Goal: Register for event/course

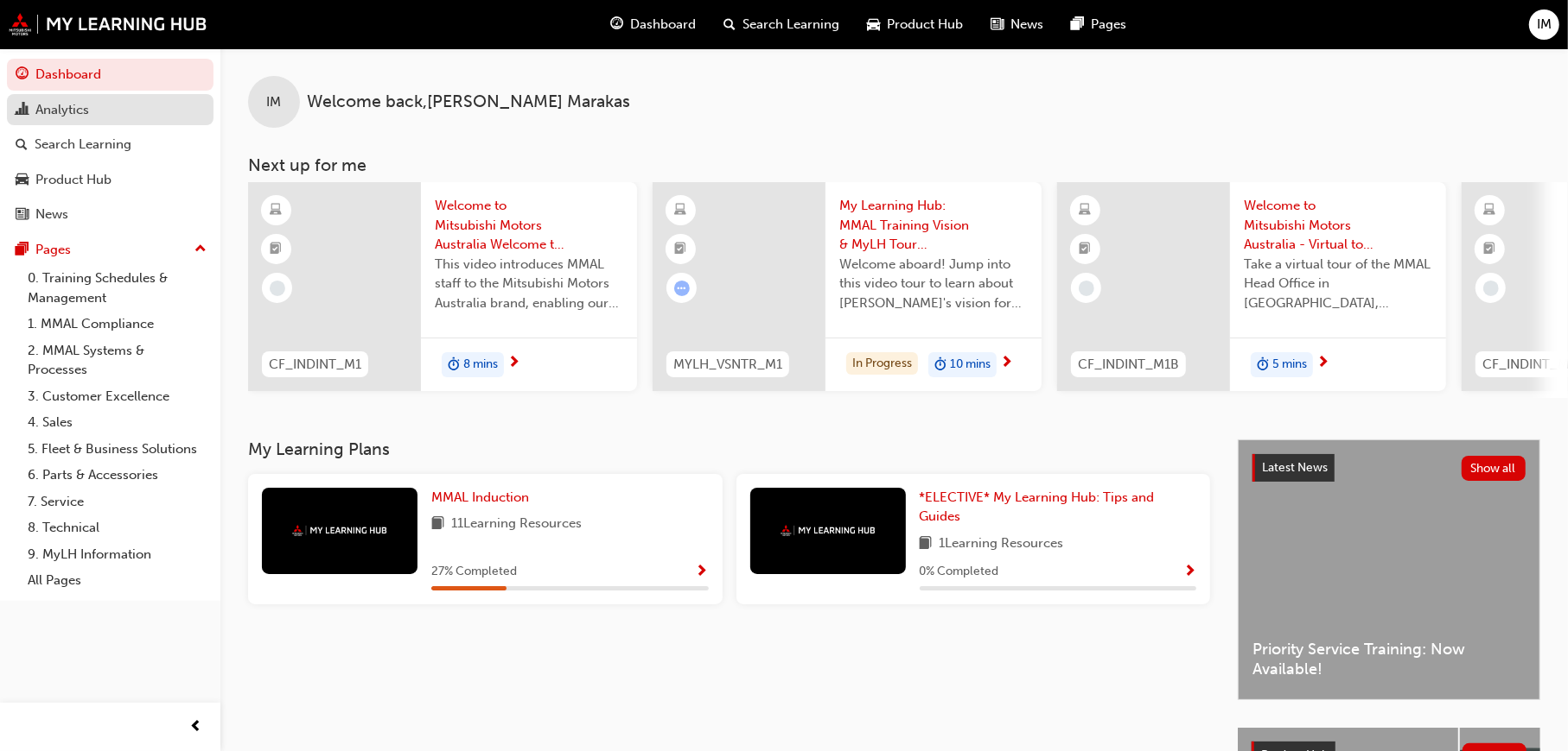
click at [89, 110] on div "Analytics" at bounding box center [110, 110] width 189 height 22
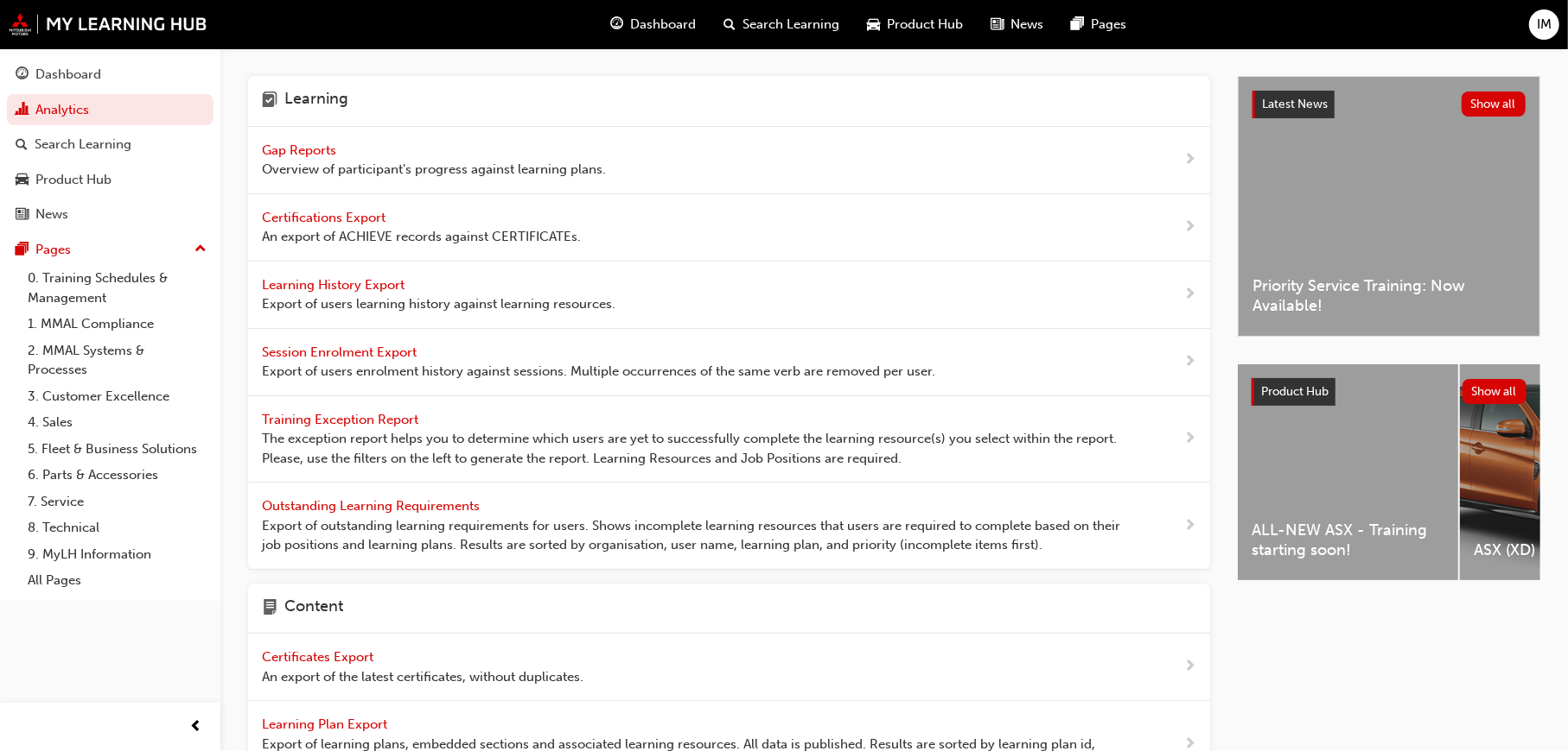
click at [413, 164] on span "Overview of participant's progress against learning plans." at bounding box center [433, 169] width 344 height 20
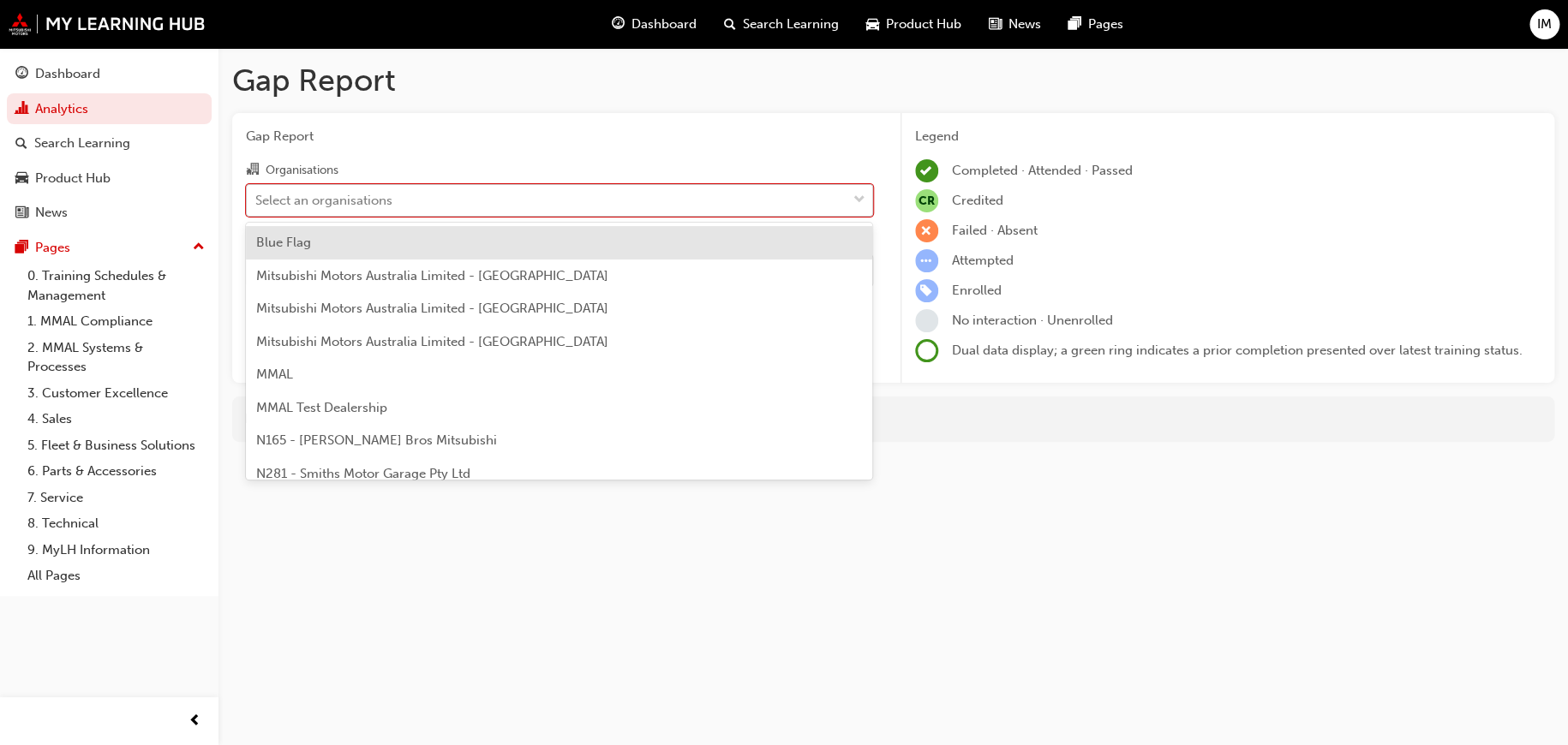
click at [344, 194] on div "Select an organisations" at bounding box center [324, 199] width 137 height 20
click at [257, 194] on input "Organisations option Blue Flag focused, 1 of 202. 202 results available. Use Up…" at bounding box center [256, 198] width 2 height 15
type input "2"
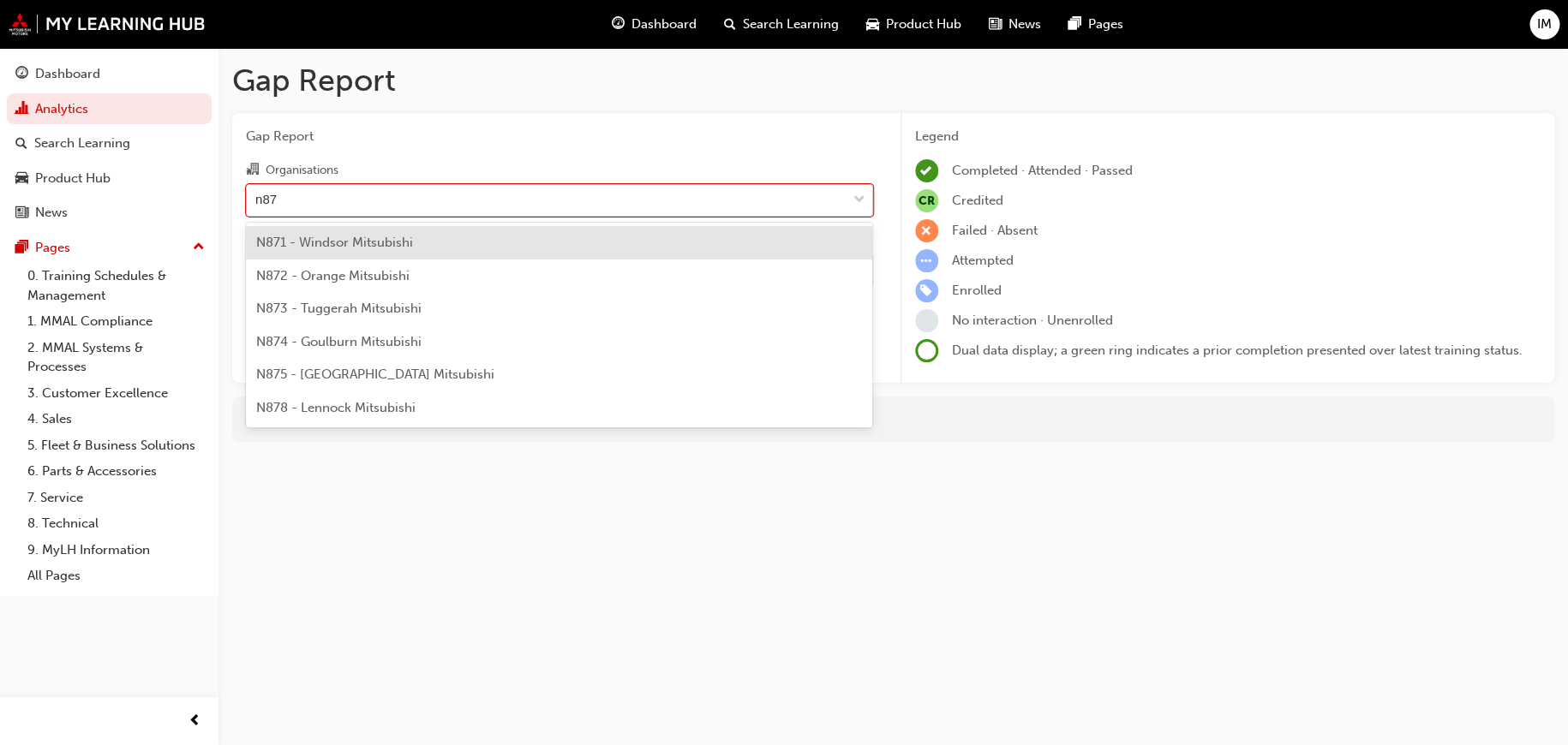
type input "n871"
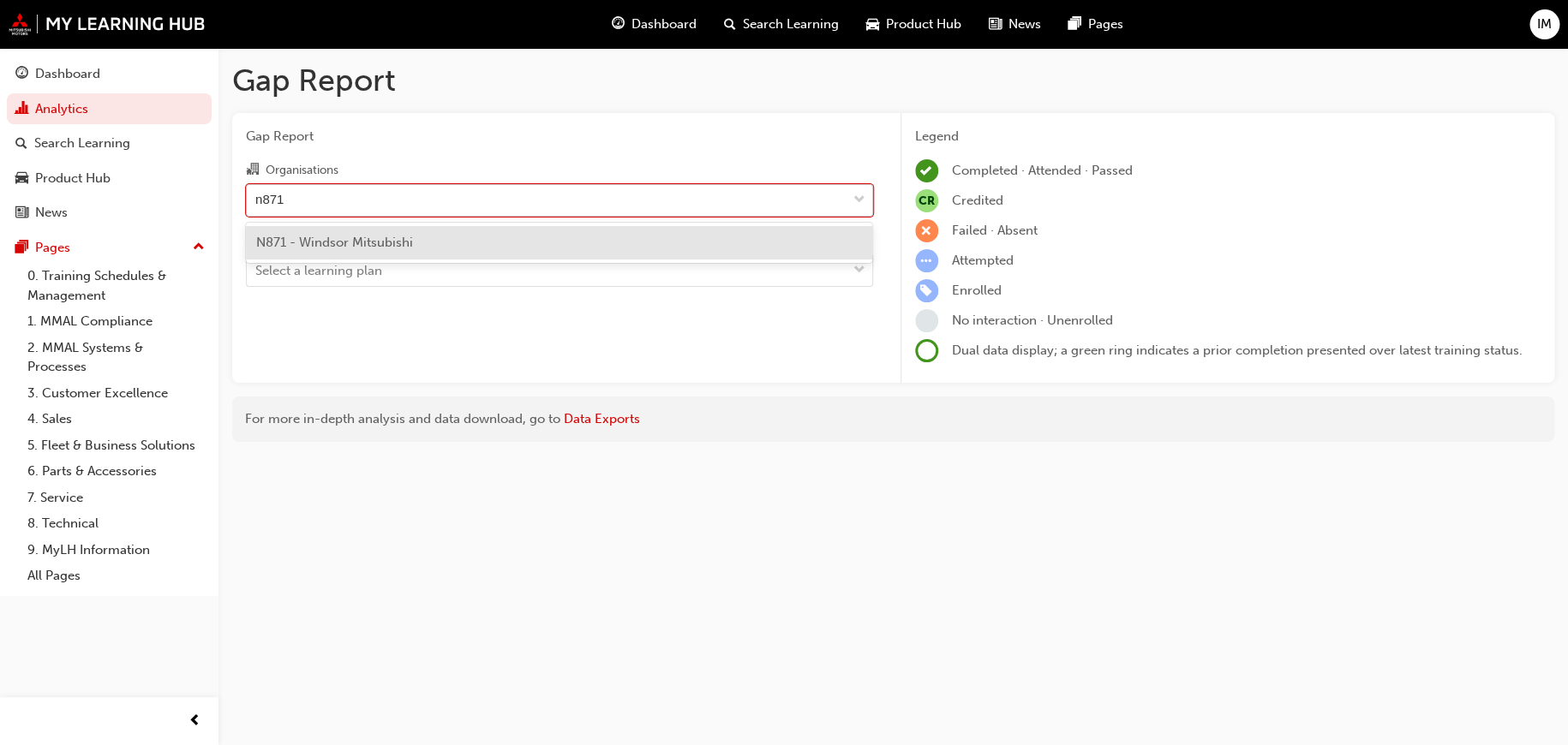
click at [418, 237] on div "N871 - Windsor Mitsubishi" at bounding box center [558, 242] width 626 height 34
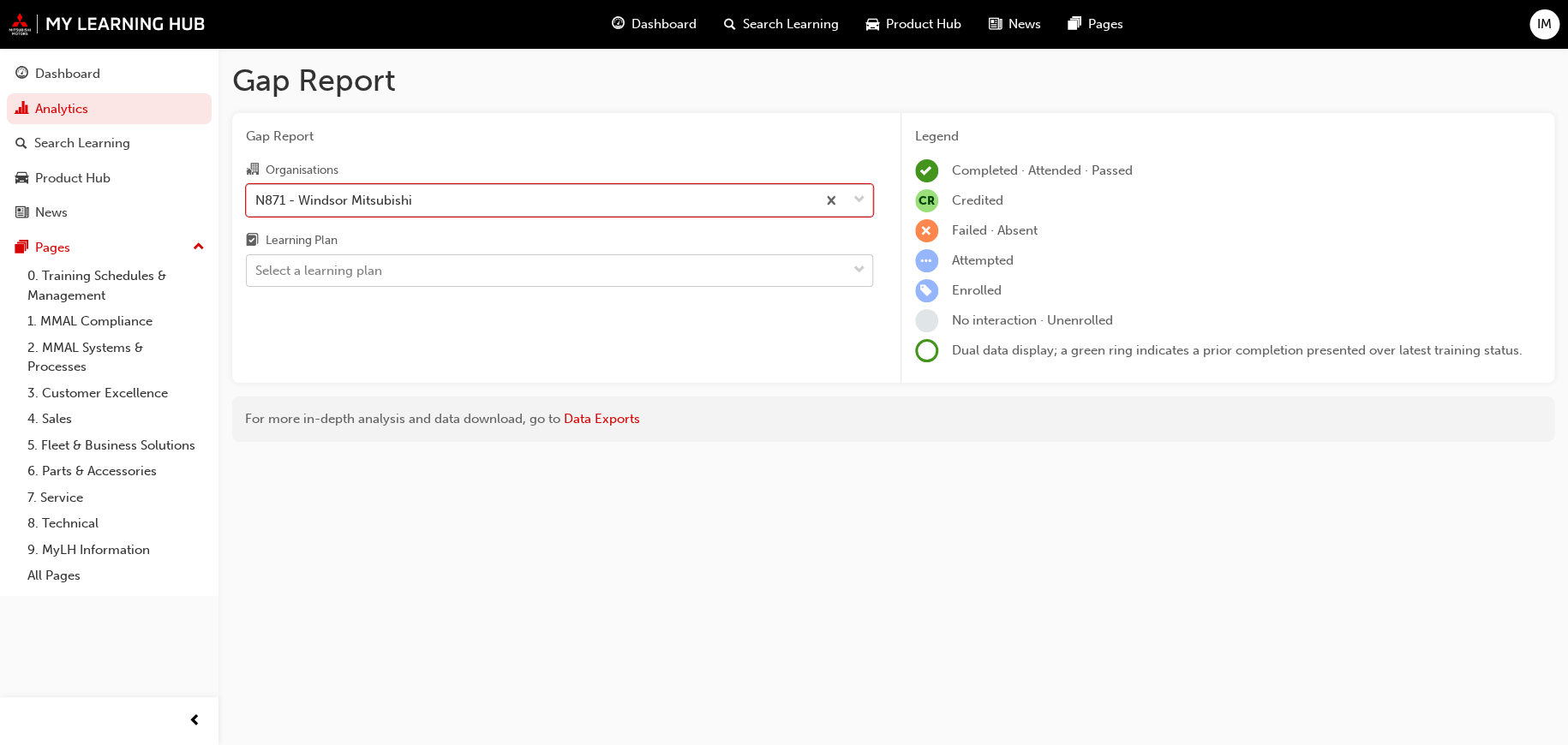
click at [386, 273] on div "Select a learning plan" at bounding box center [546, 271] width 600 height 30
click at [257, 273] on input "Learning Plan Select a learning plan" at bounding box center [256, 270] width 2 height 15
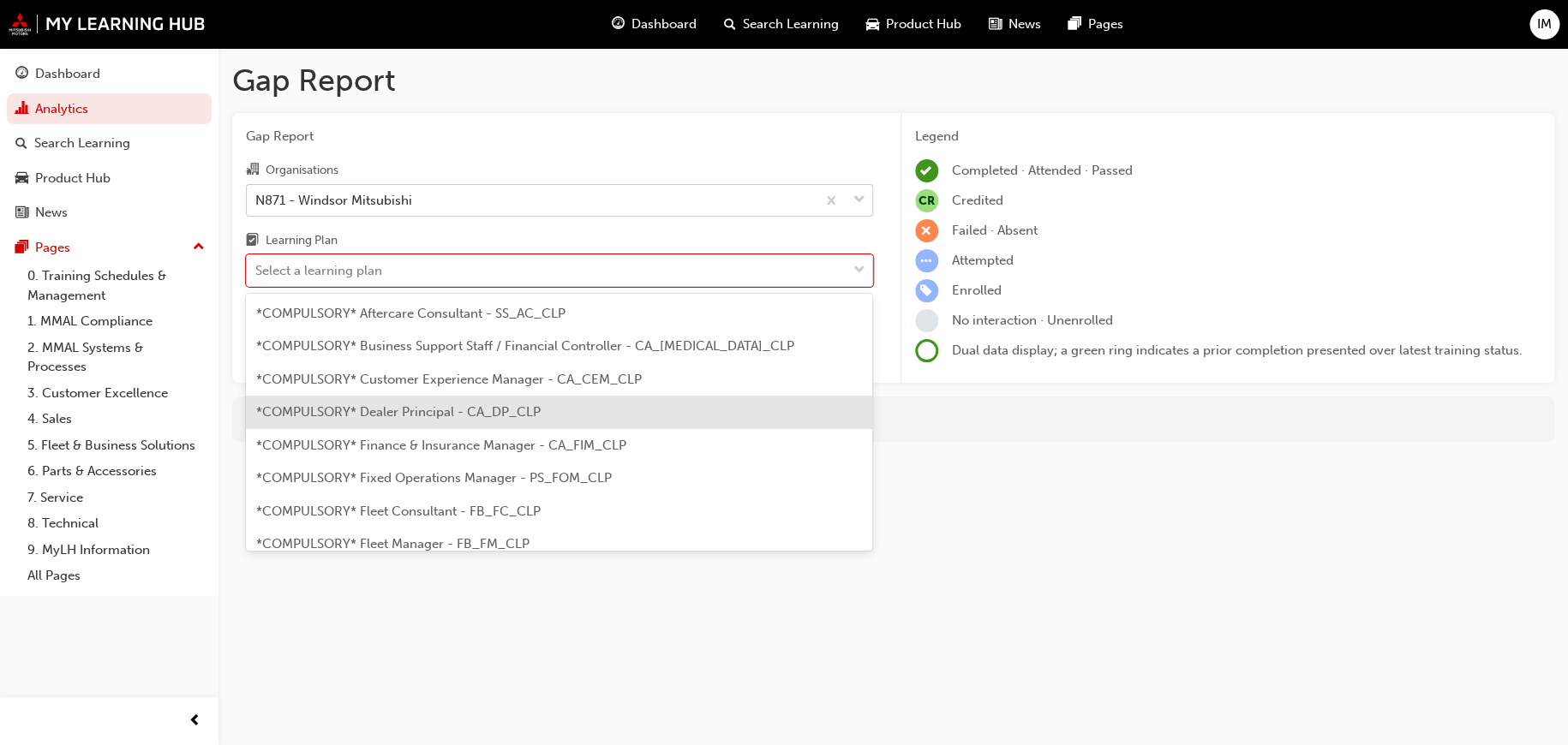
click at [1158, 503] on div "Gap Report Gap Report Organisations N871 - Windsor Mitsubishi Learning Plan opt…" at bounding box center [784, 372] width 1568 height 745
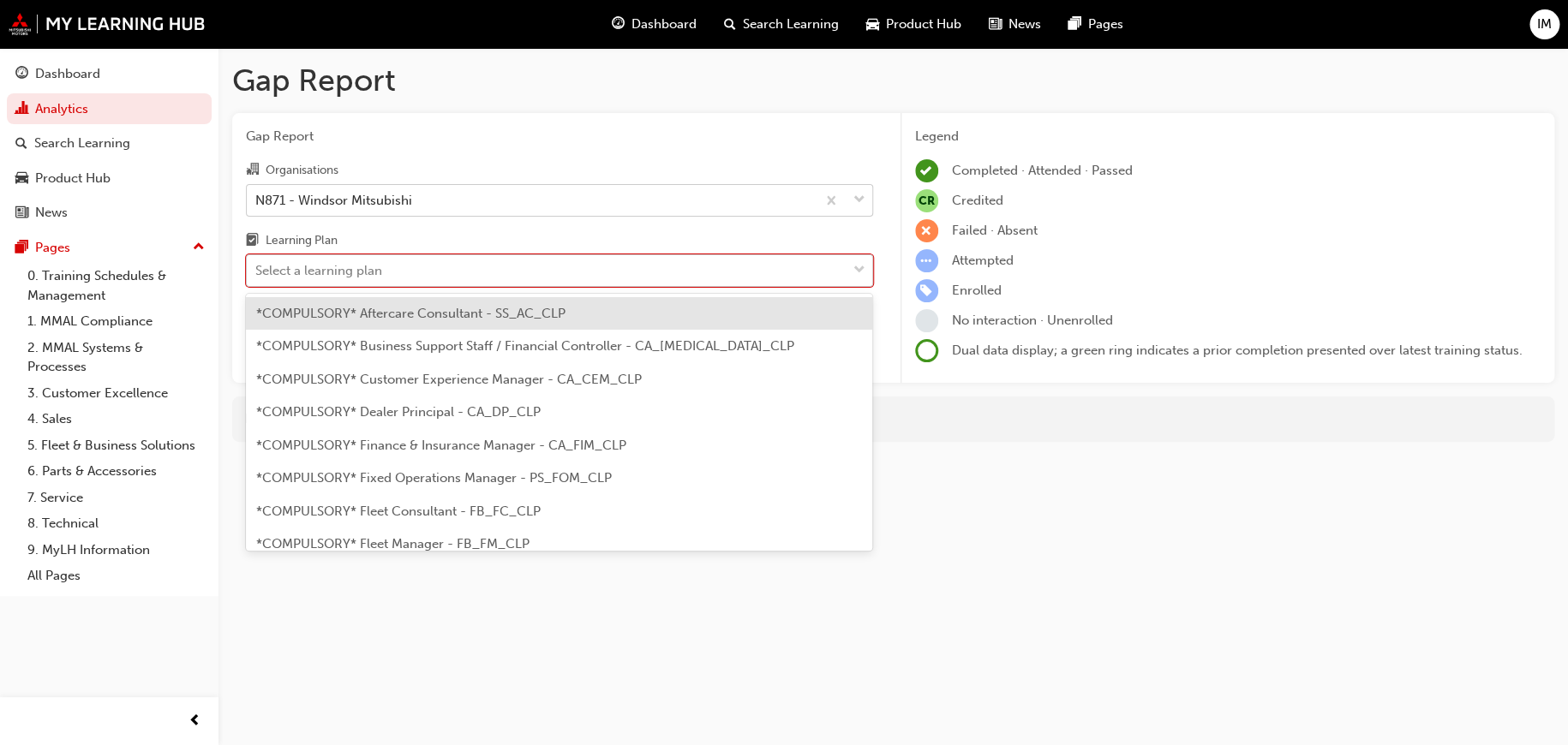
click at [345, 273] on div "Select a learning plan" at bounding box center [319, 271] width 127 height 20
click at [257, 273] on input "Learning Plan option *COMPULSORY* Aftercare Consultant - SS_AC_CLP focused, 1 o…" at bounding box center [256, 270] width 2 height 15
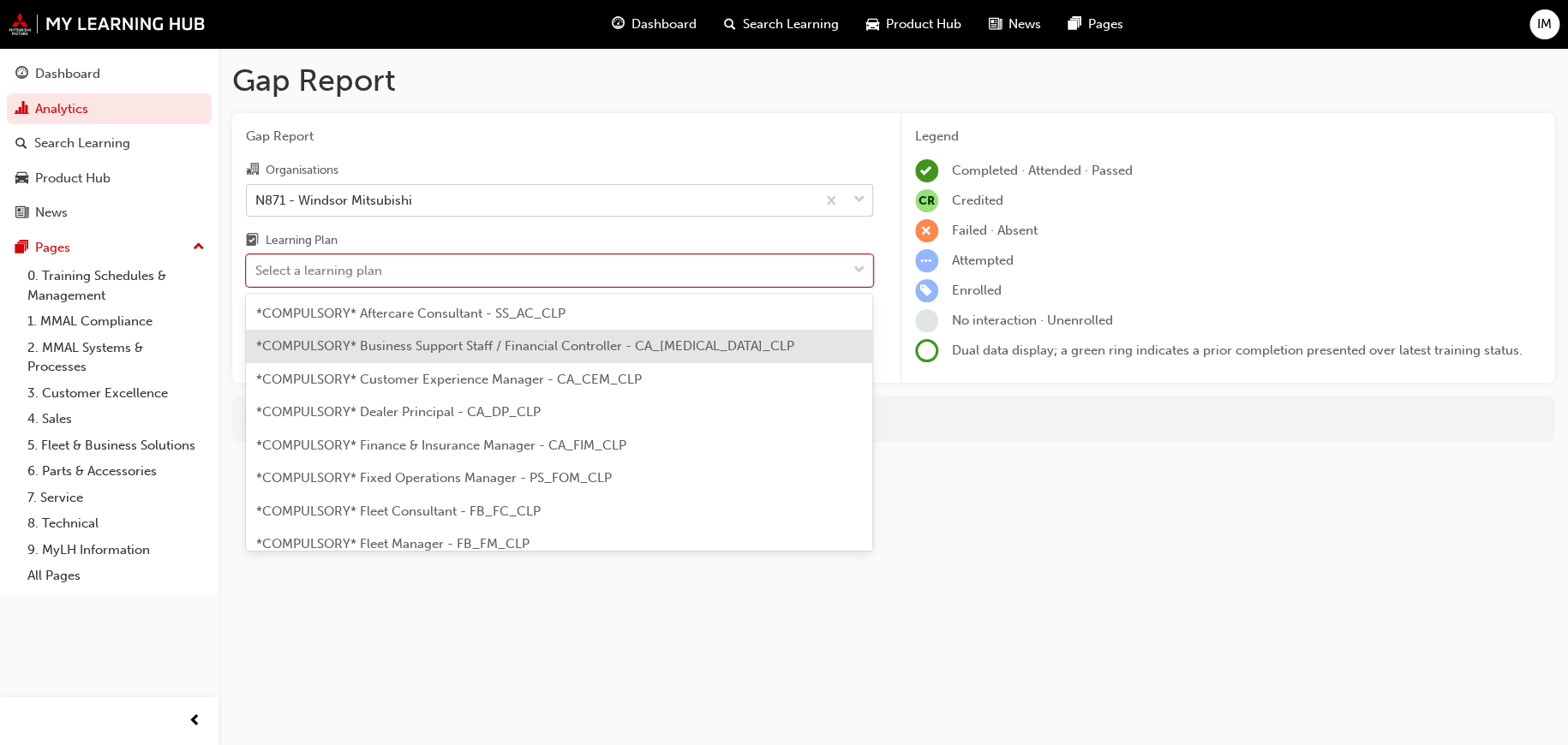
click at [573, 223] on div "Organisations N871 - Windsor Mitsubishi Learning Plan option *COMPULSORY* Busin…" at bounding box center [559, 223] width 627 height 128
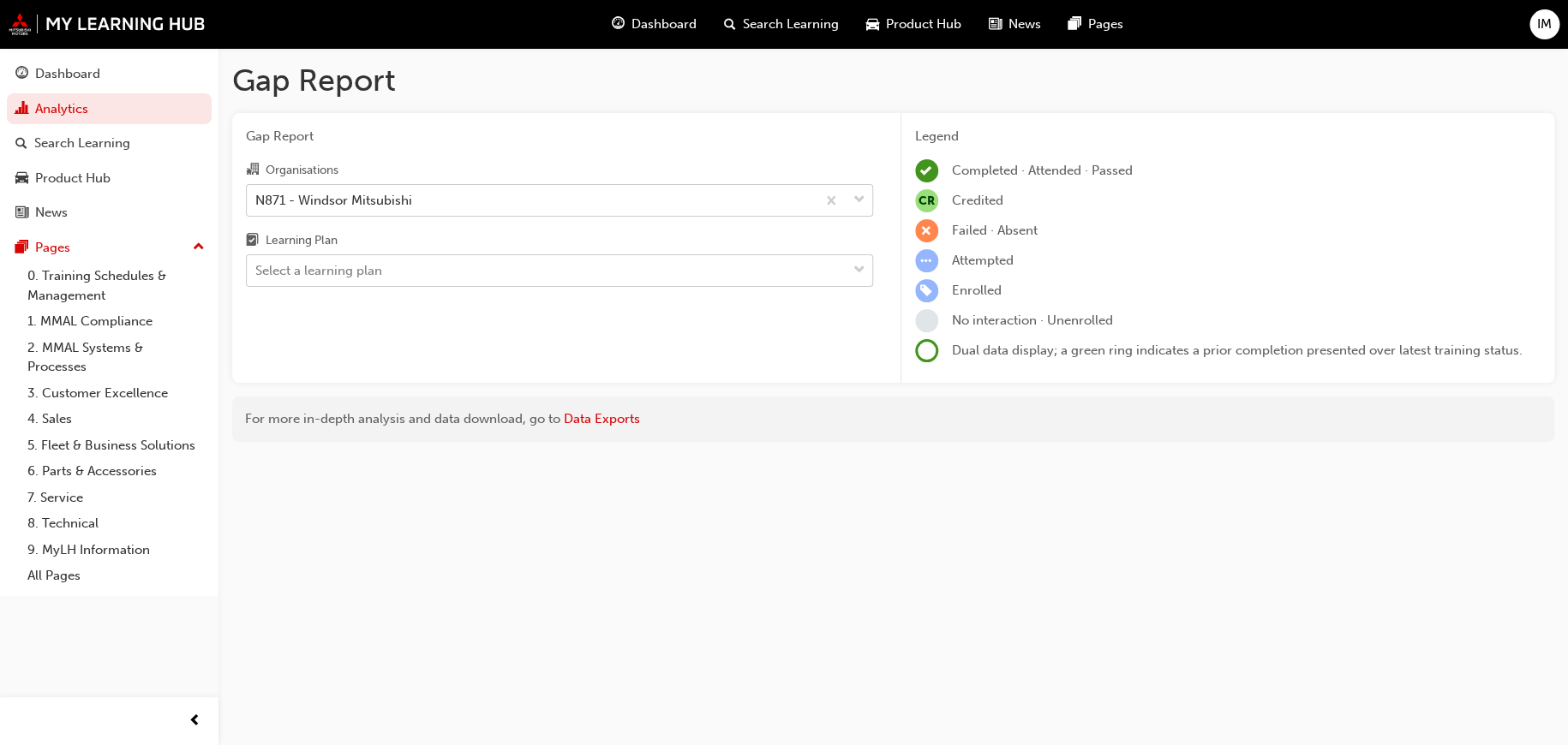
click at [459, 272] on div "Select a learning plan" at bounding box center [546, 271] width 600 height 30
click at [257, 272] on input "Learning Plan Select a learning plan" at bounding box center [256, 270] width 2 height 15
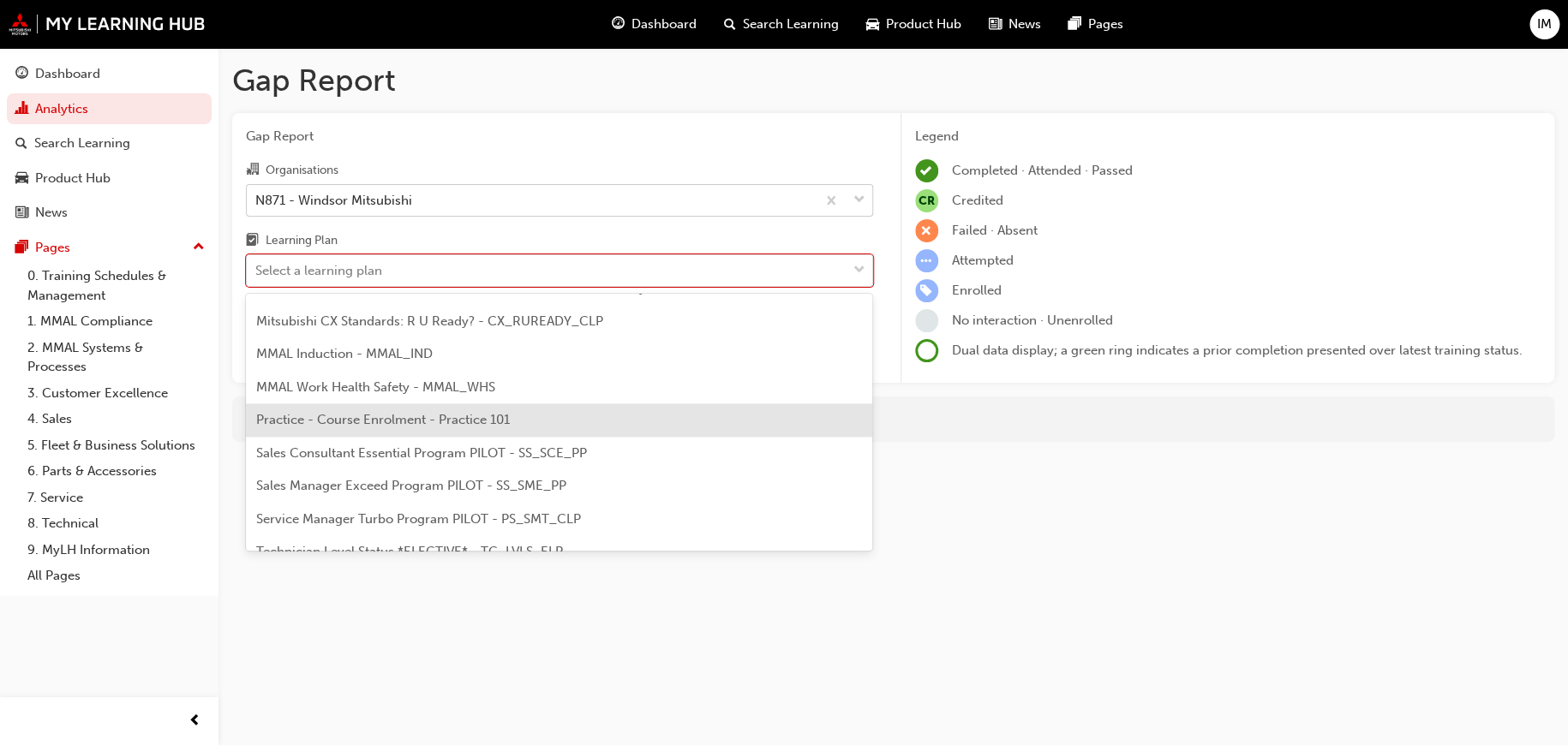
scroll to position [1167, 0]
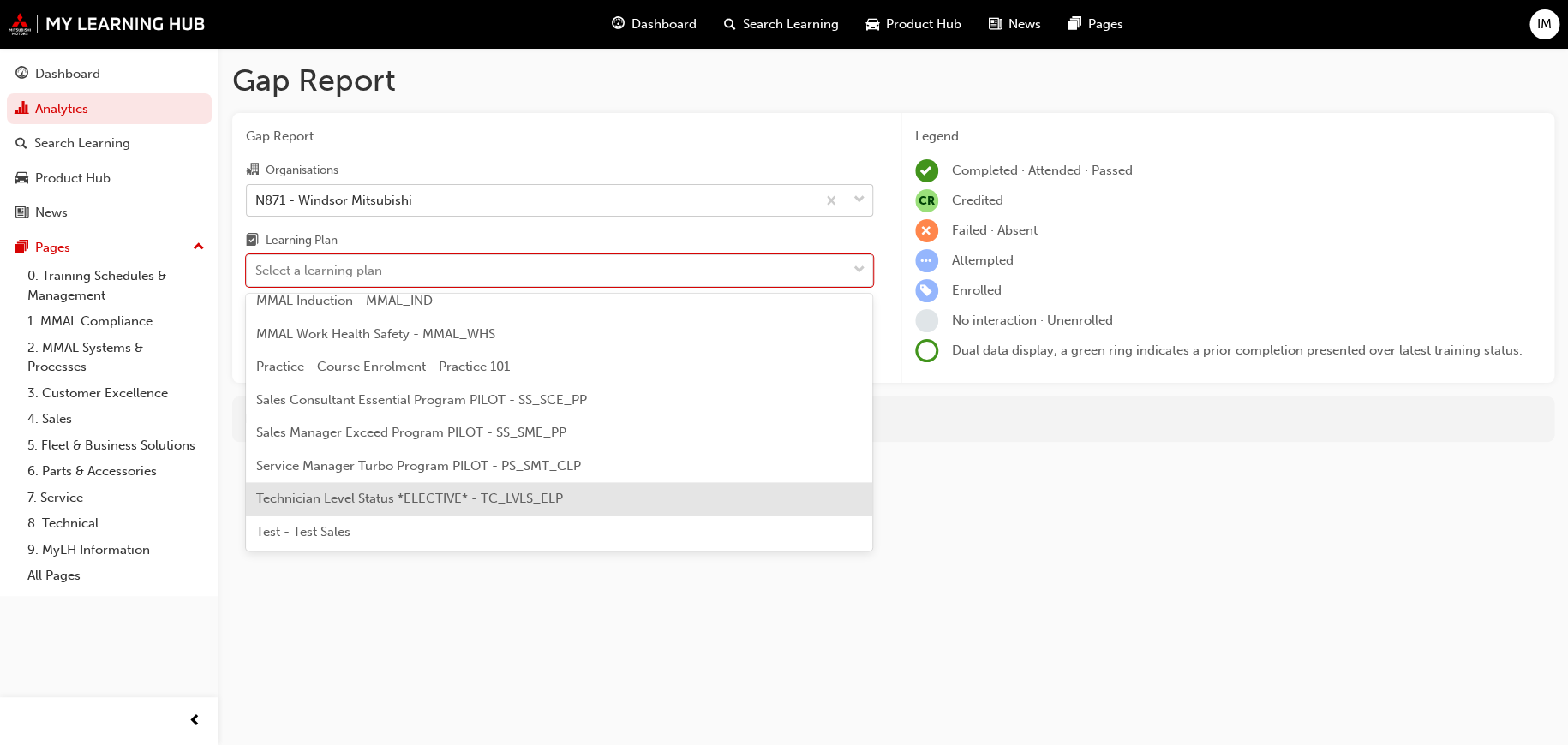
click at [516, 498] on span "Technician Level Status *ELECTIVE* - TC_LVLS_ELP" at bounding box center [409, 498] width 307 height 15
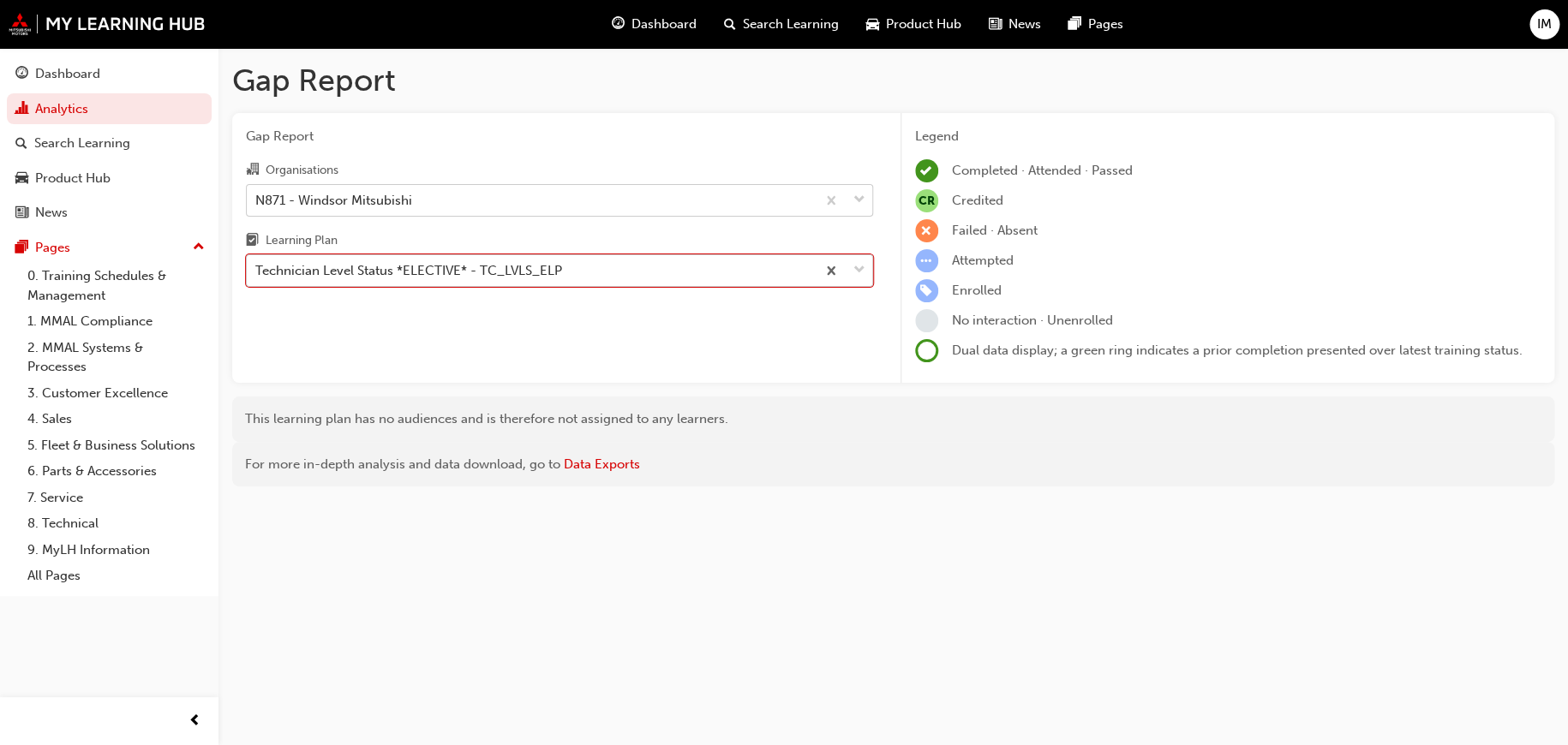
click at [857, 272] on span "down-icon" at bounding box center [859, 271] width 12 height 22
click at [257, 272] on input "Learning Plan option Technician Level Status *ELECTIVE* - TC_LVLS_ELP, selected…" at bounding box center [256, 270] width 2 height 15
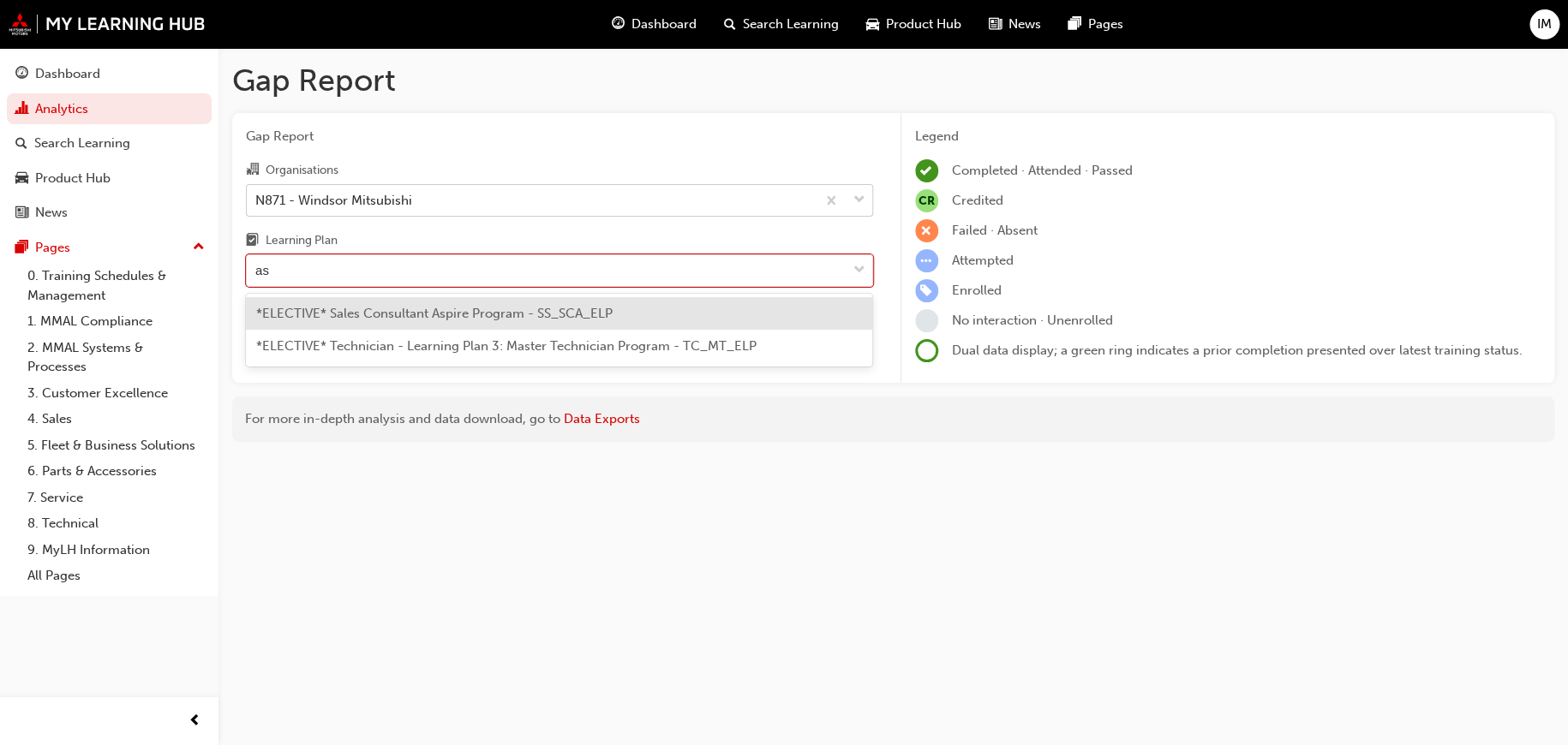
type input "a"
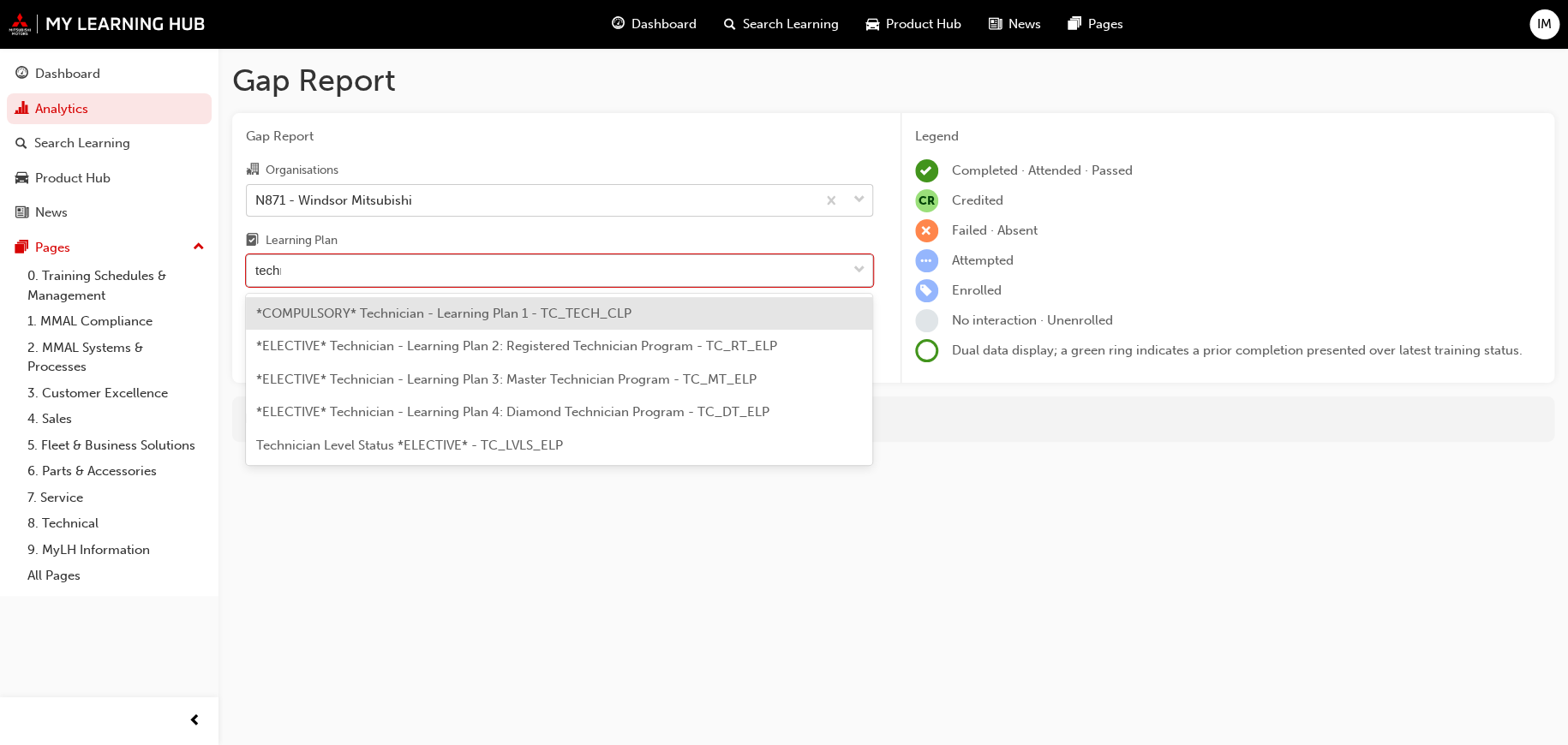
type input "techni"
click at [598, 319] on span "*COMPULSORY* Technician - Learning Plan 1 - TC_TECH_CLP" at bounding box center [443, 314] width 375 height 15
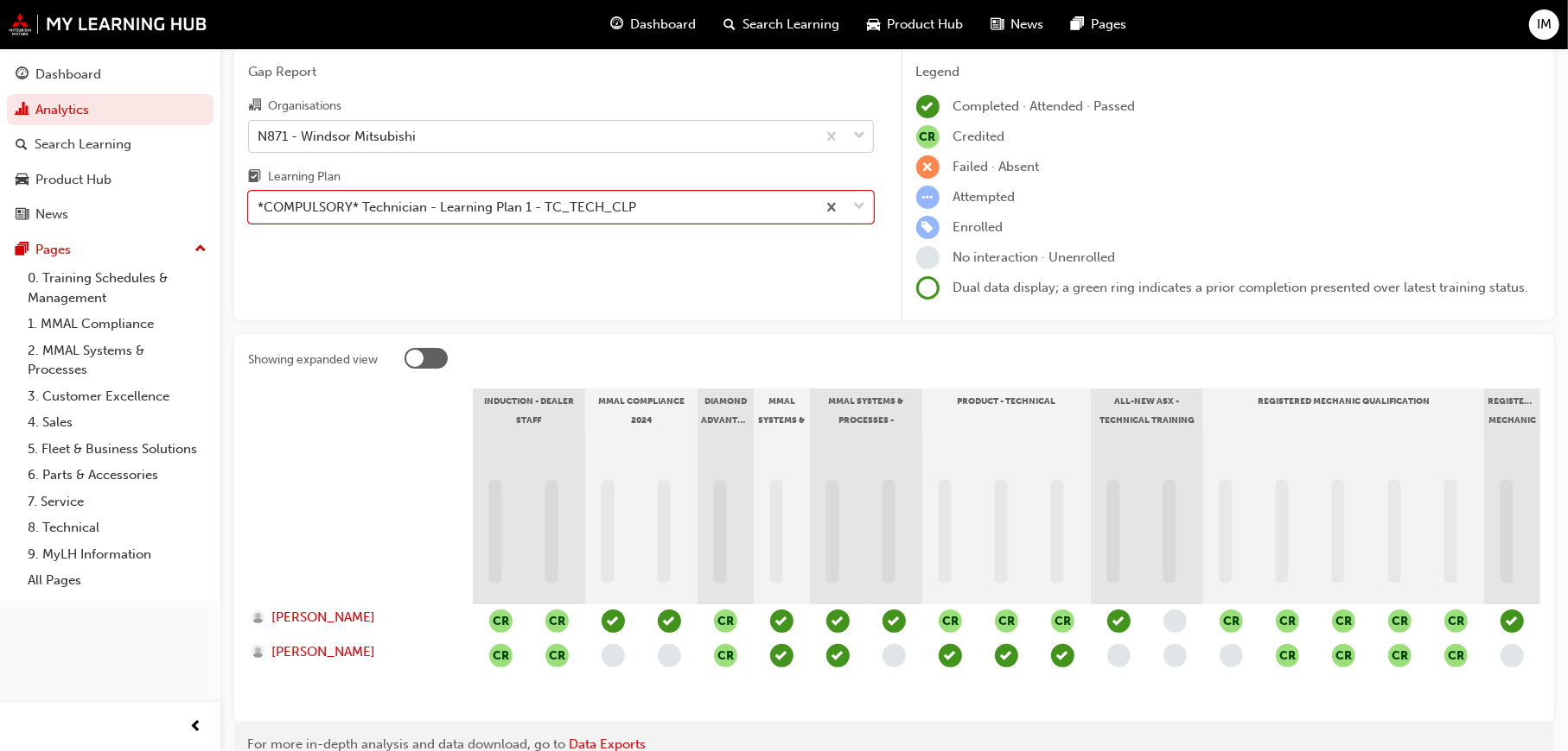
scroll to position [164, 0]
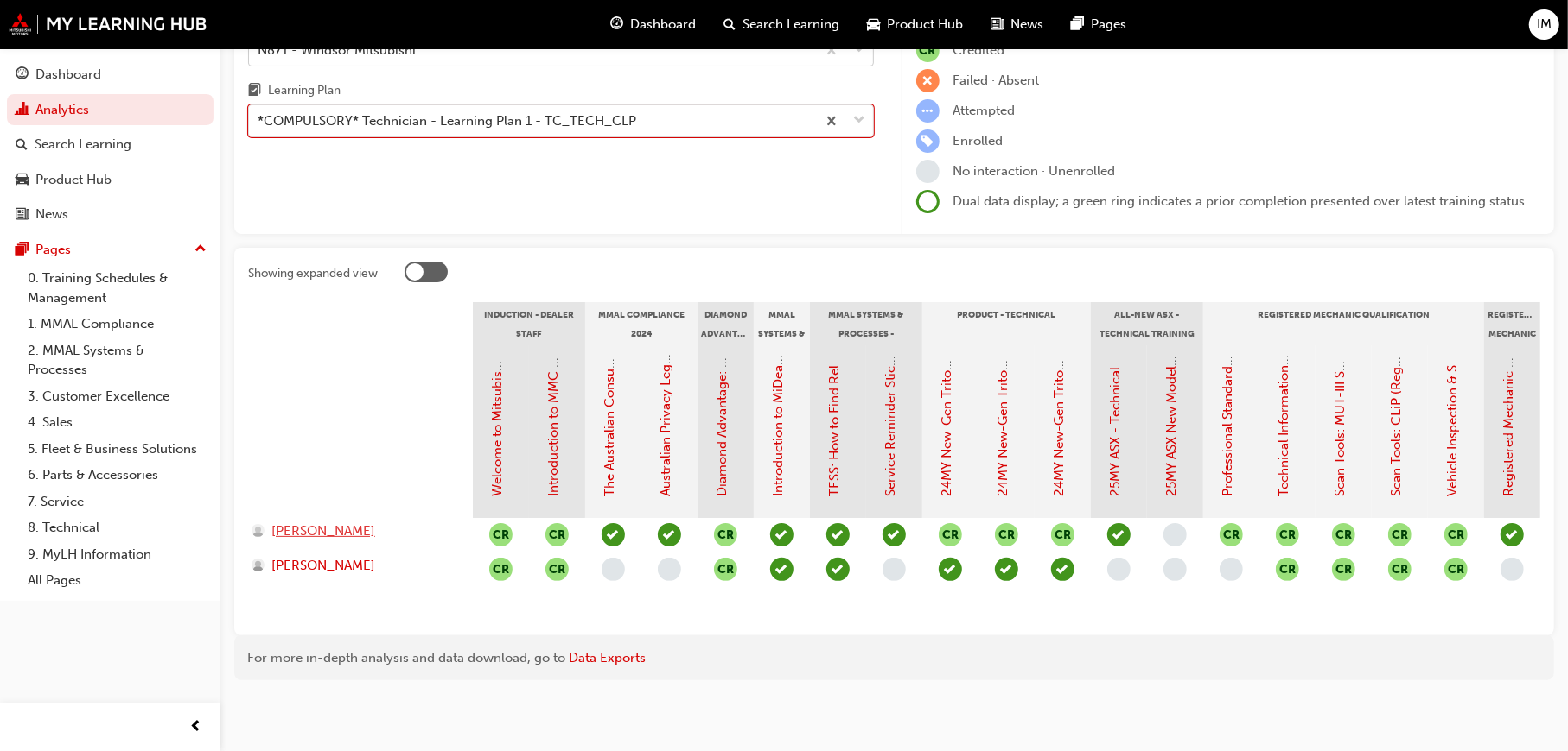
click at [340, 521] on span "MARK PORTELLI" at bounding box center [323, 531] width 104 height 20
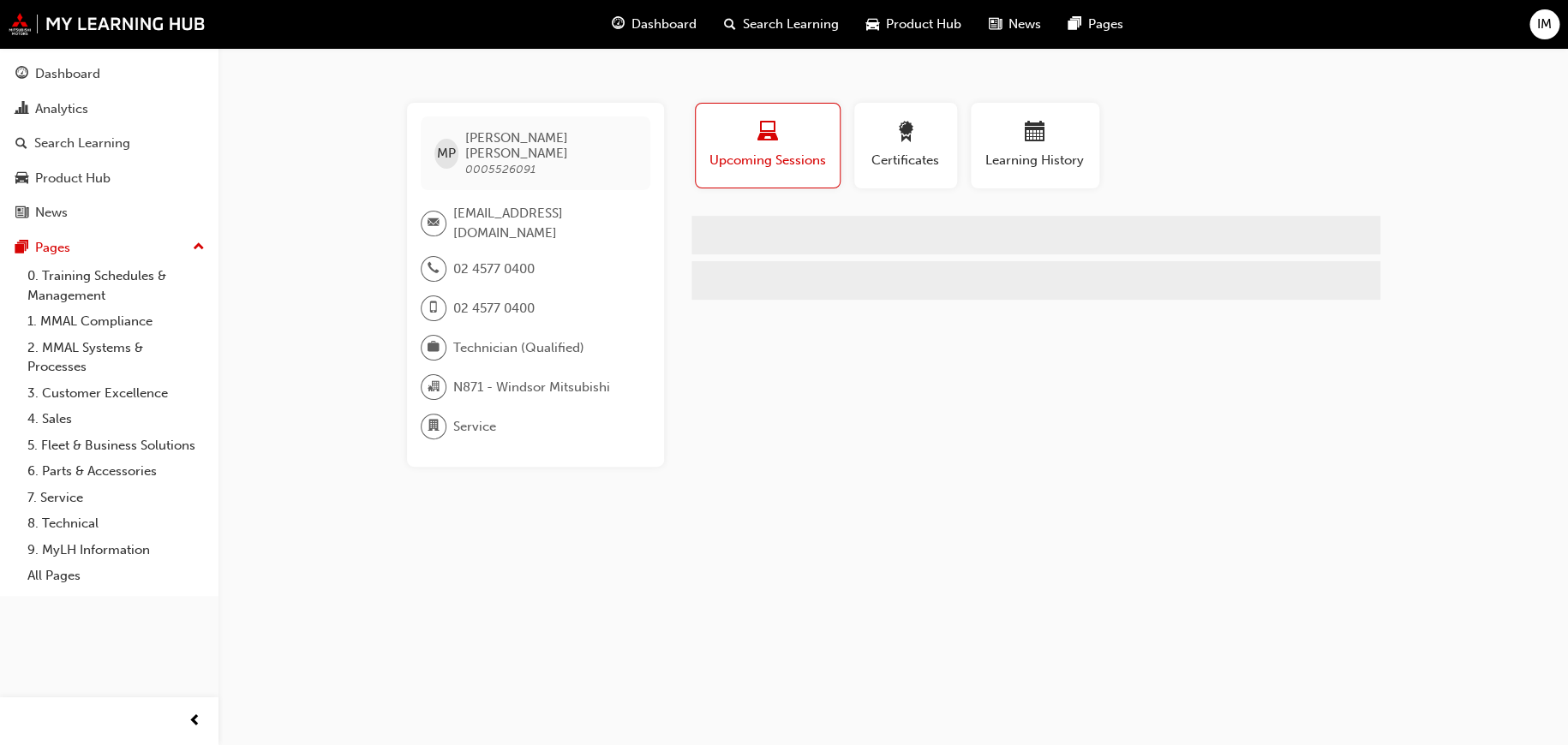
click at [766, 146] on div "button" at bounding box center [768, 135] width 119 height 27
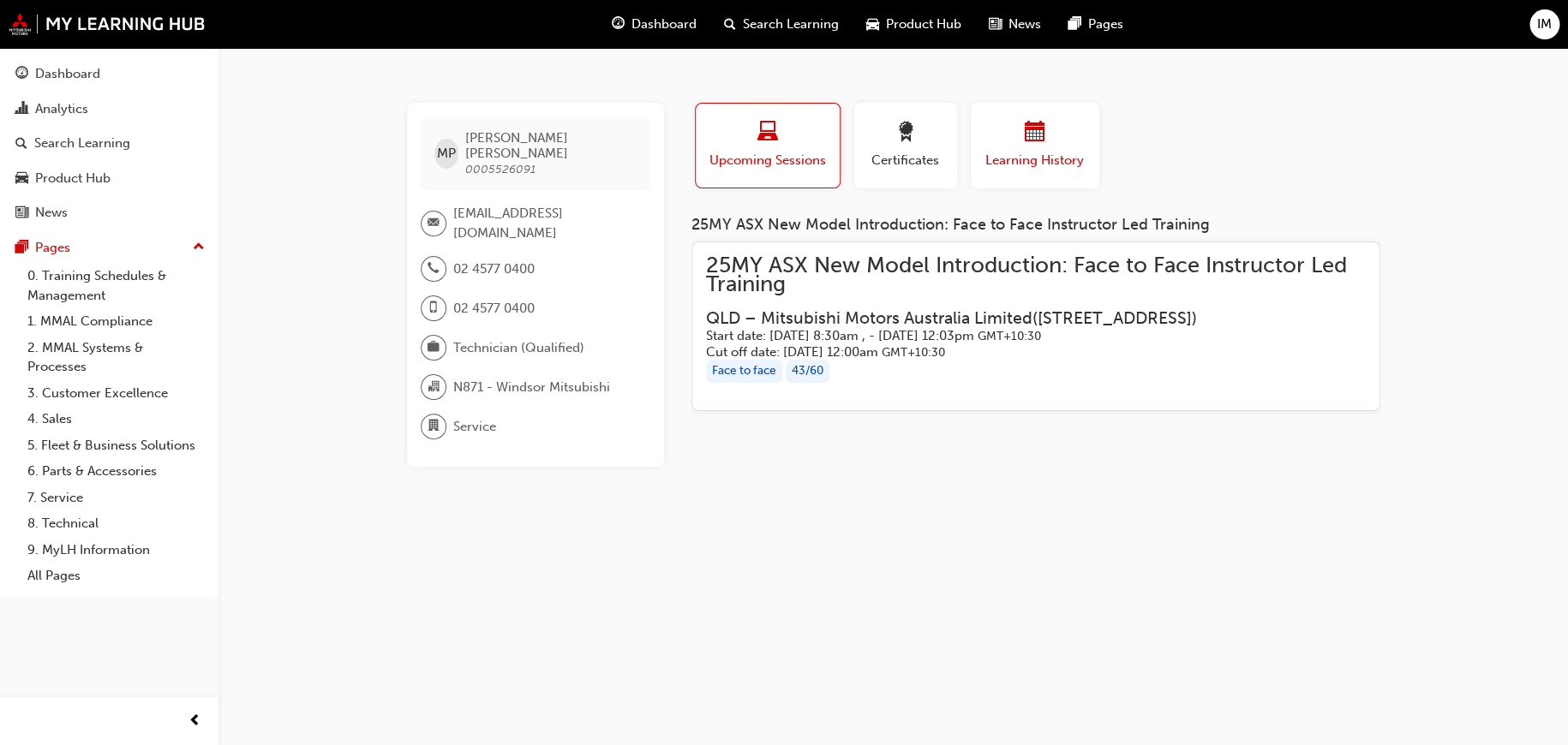
click at [1023, 158] on span "Learning History" at bounding box center [1035, 160] width 103 height 20
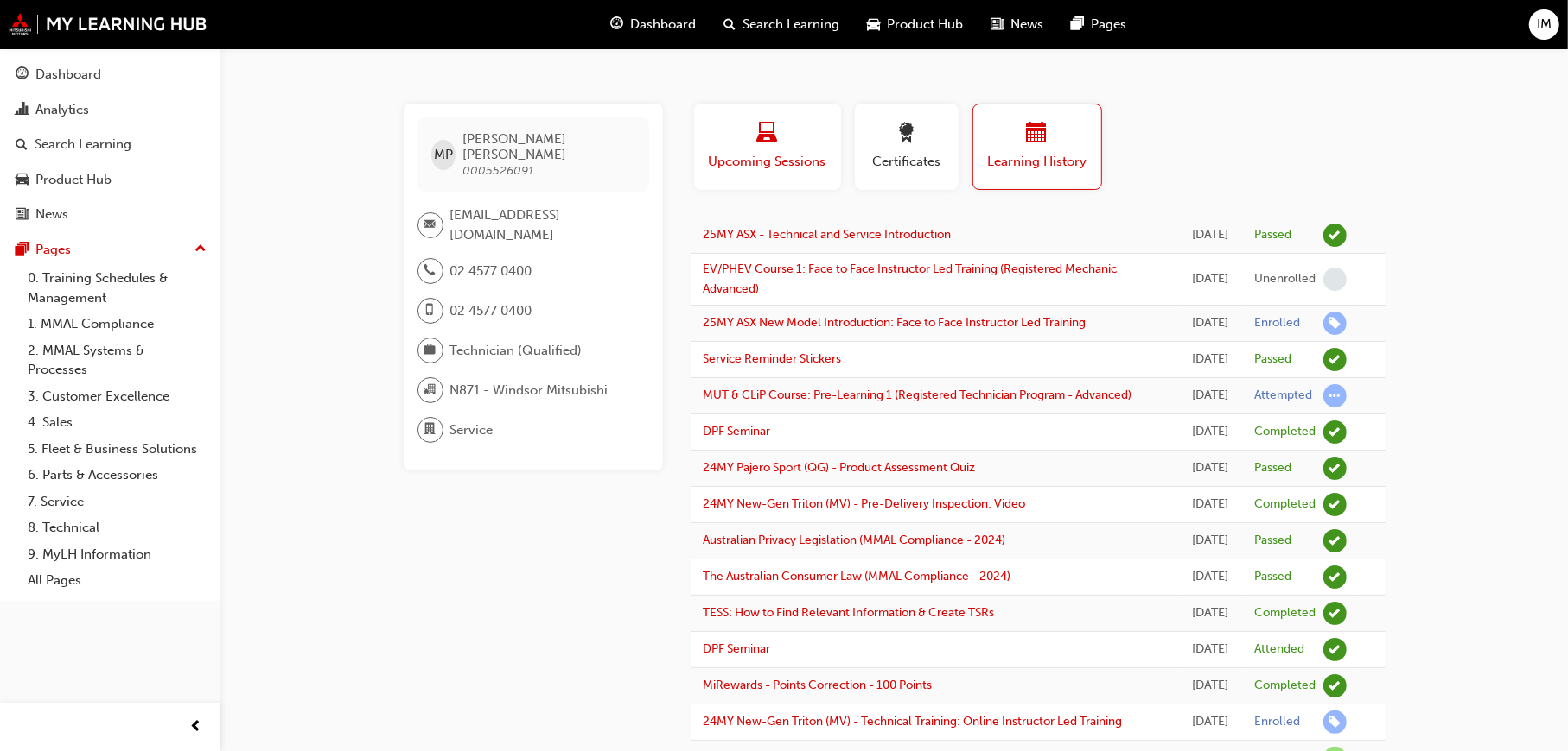
click at [789, 155] on span "Upcoming Sessions" at bounding box center [768, 161] width 121 height 20
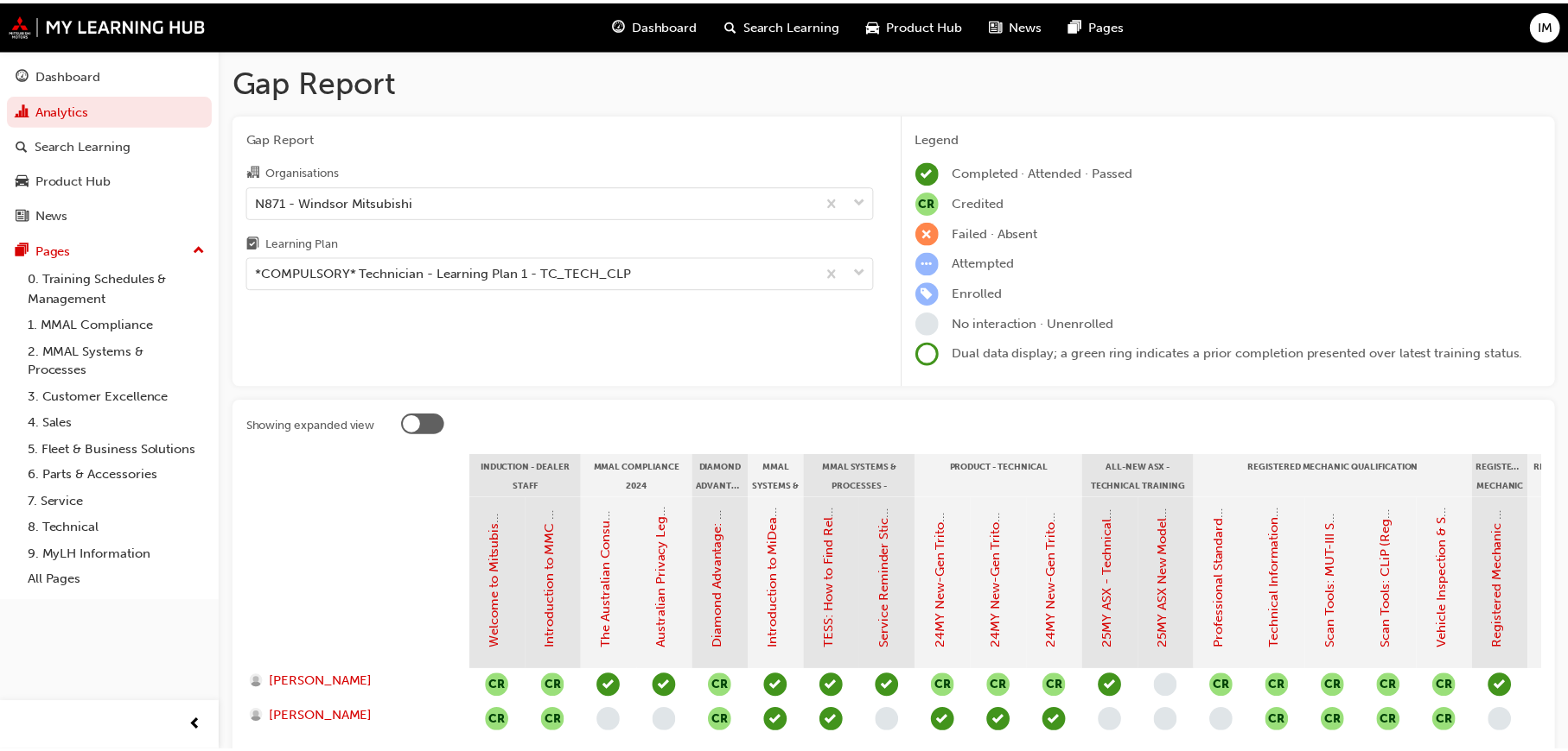
scroll to position [164, 0]
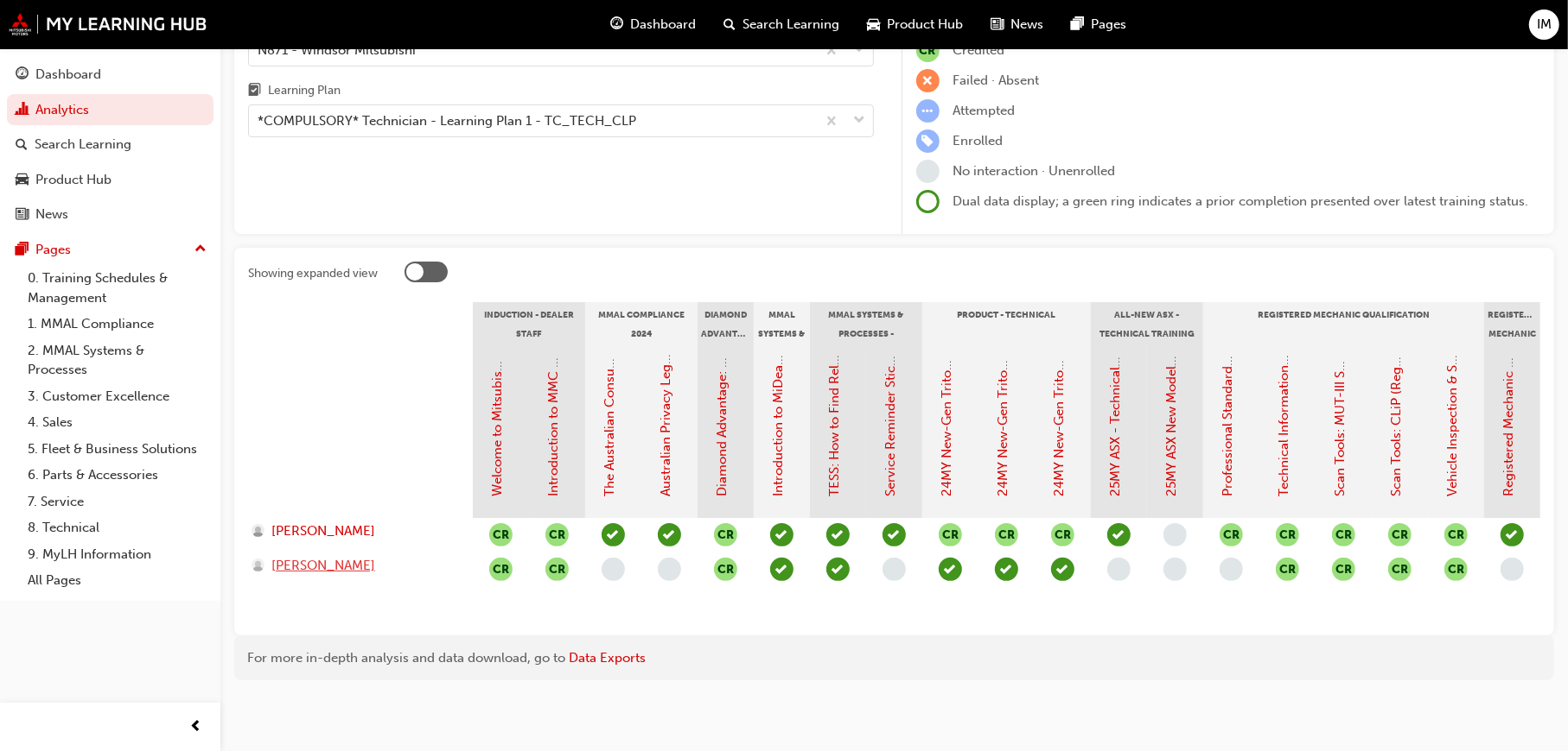
click at [332, 556] on span "MITCH MANNING" at bounding box center [323, 566] width 104 height 20
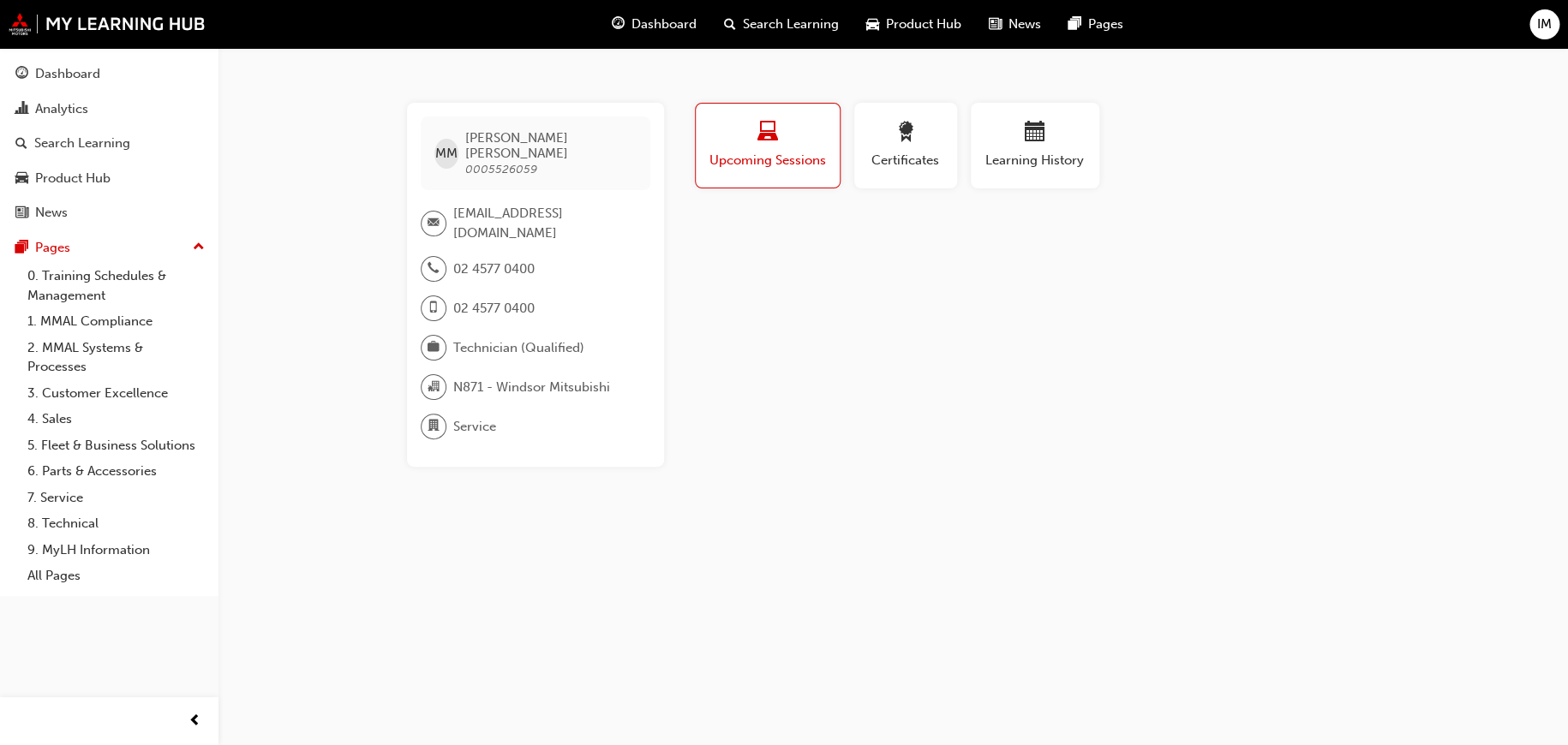
click at [813, 153] on span "Upcoming Sessions" at bounding box center [768, 160] width 119 height 20
click at [929, 138] on div "button" at bounding box center [906, 135] width 77 height 27
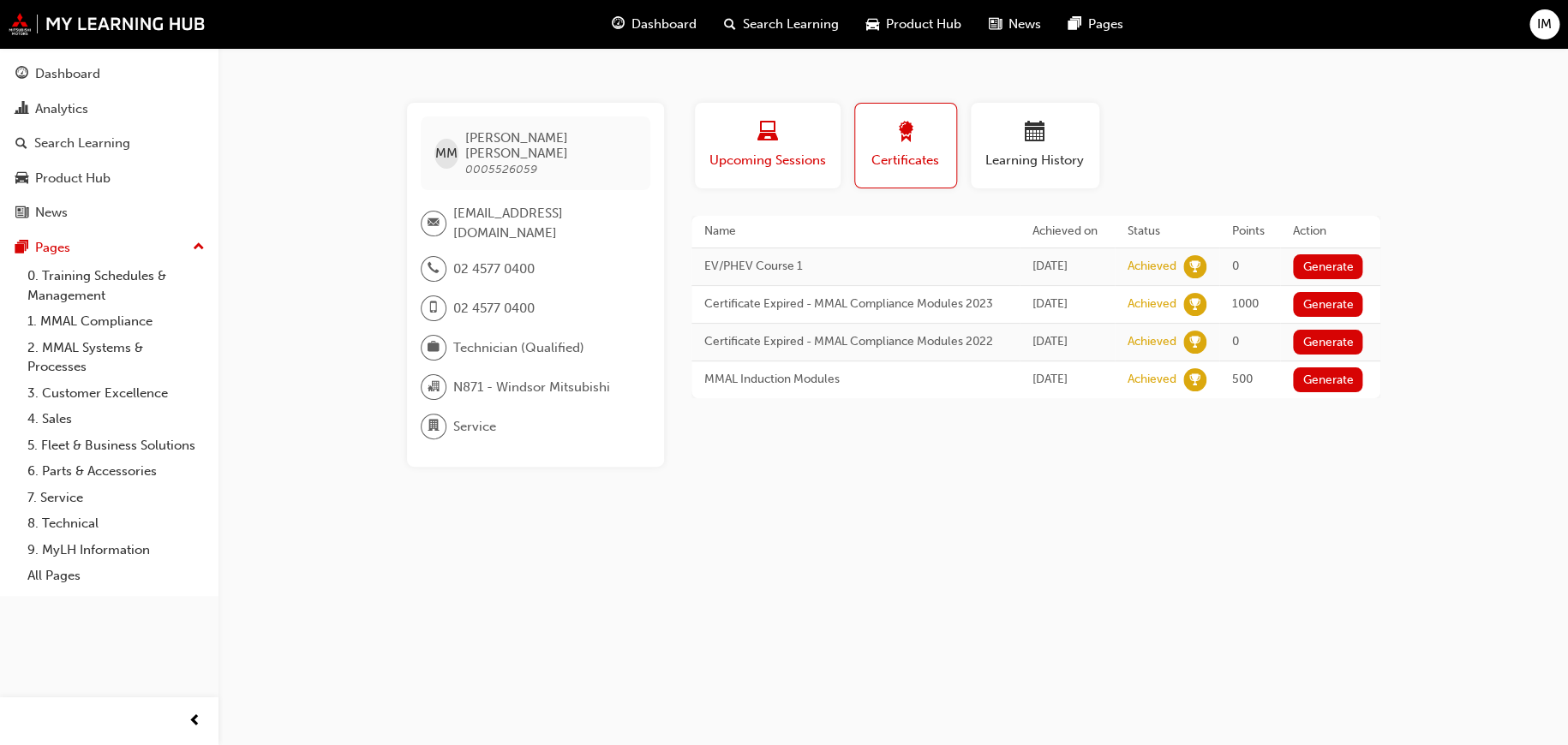
click at [802, 136] on div "button" at bounding box center [768, 135] width 120 height 27
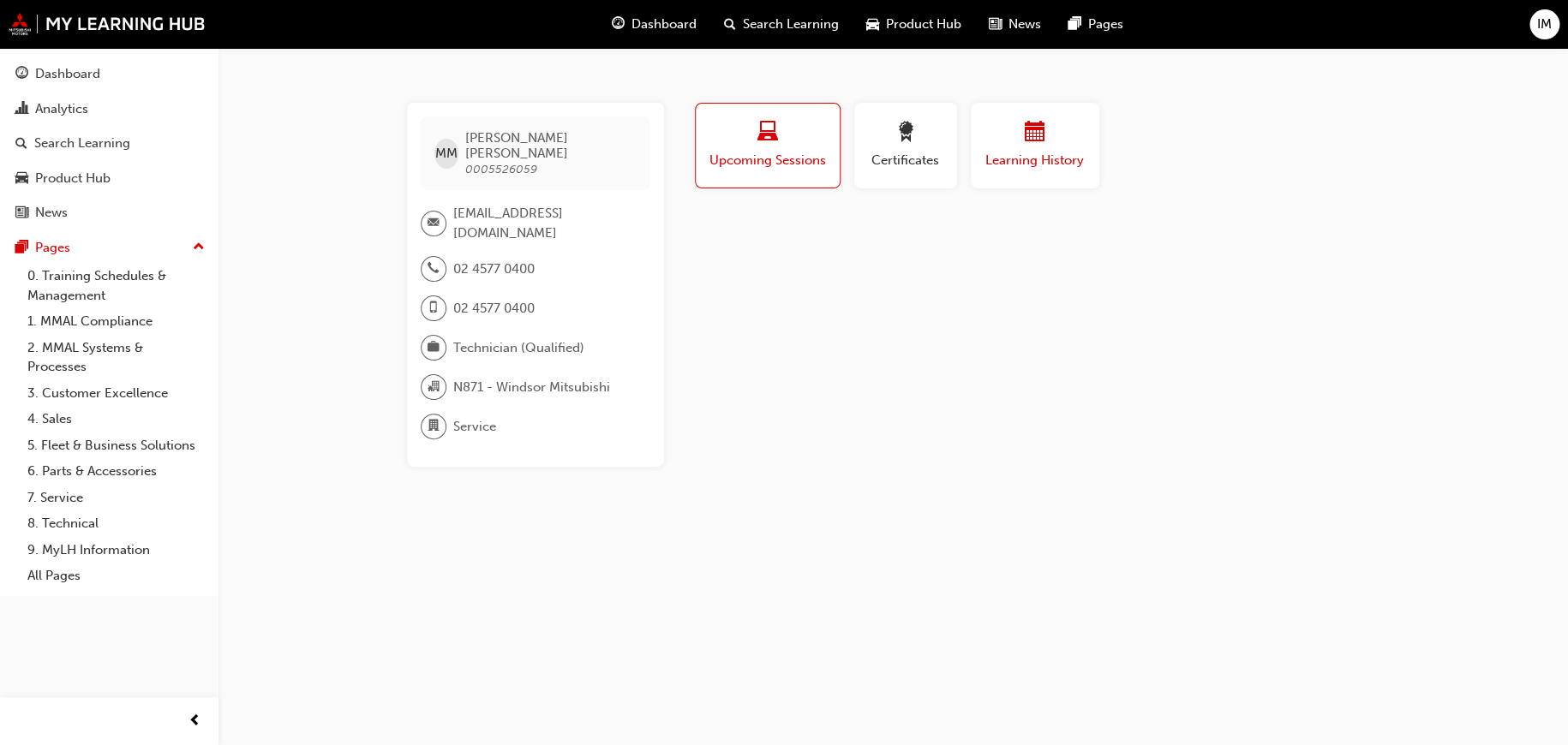
click at [1007, 145] on div "button" at bounding box center [1035, 135] width 103 height 27
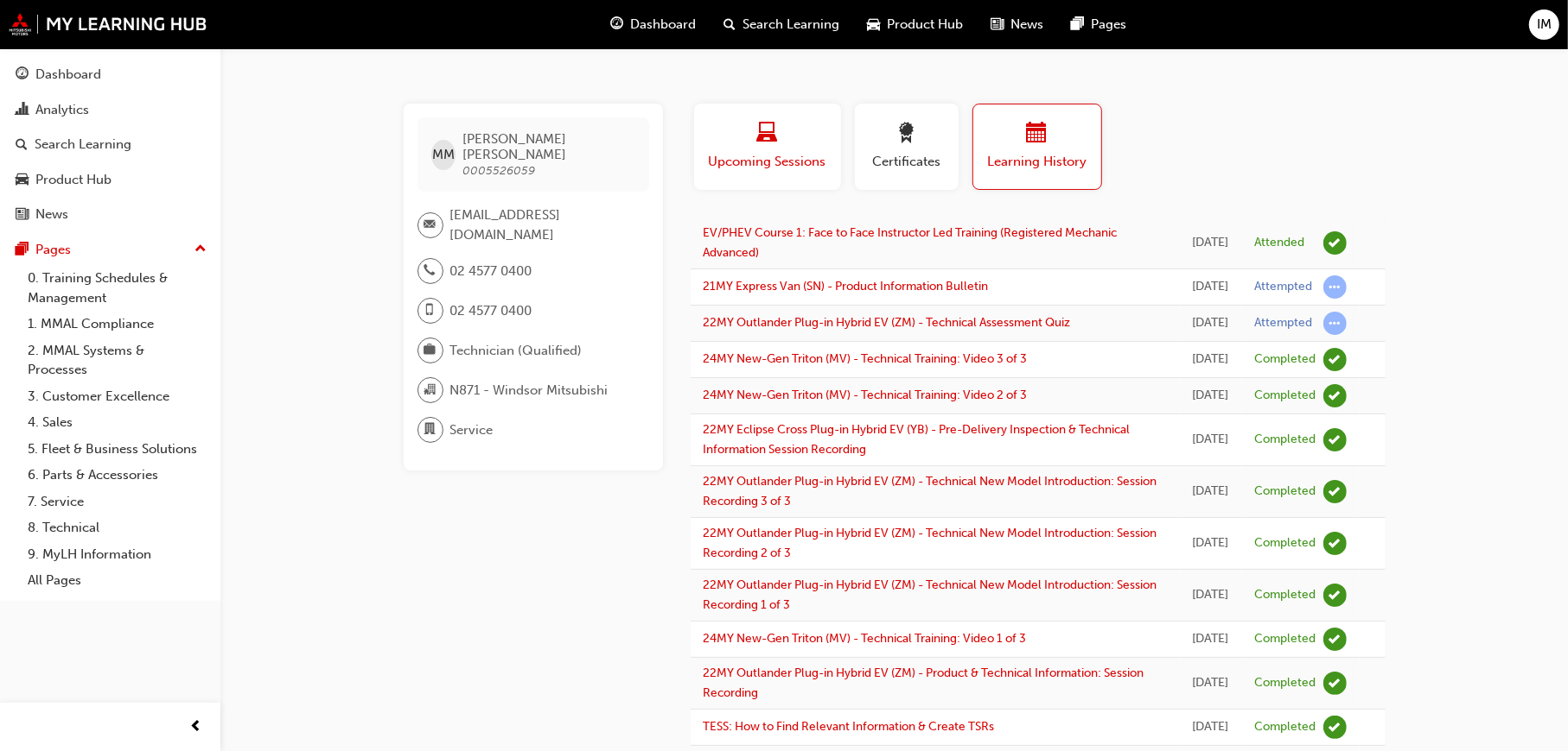
click at [786, 135] on div "button" at bounding box center [768, 136] width 121 height 27
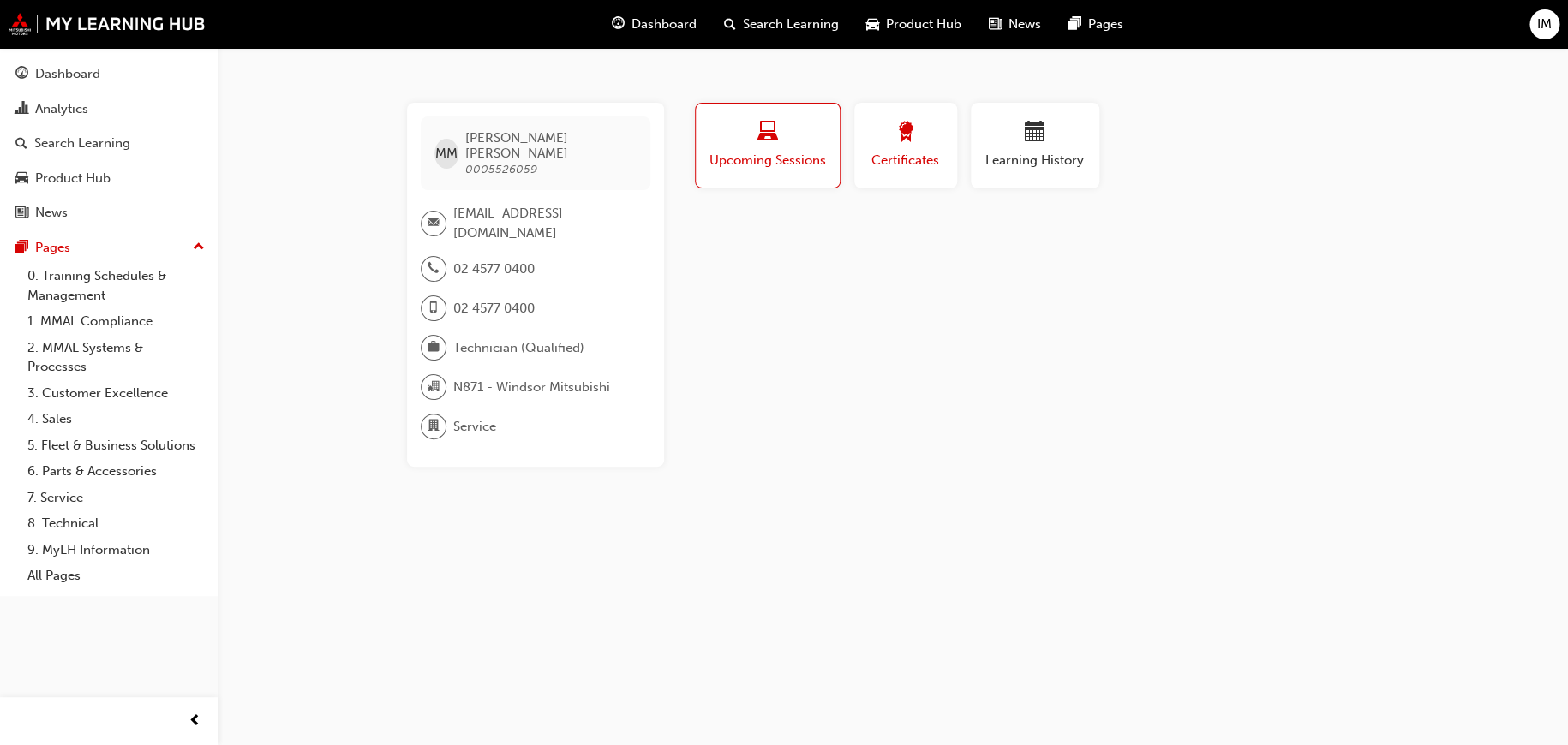
click at [908, 165] on span "Certificates" at bounding box center [906, 160] width 77 height 20
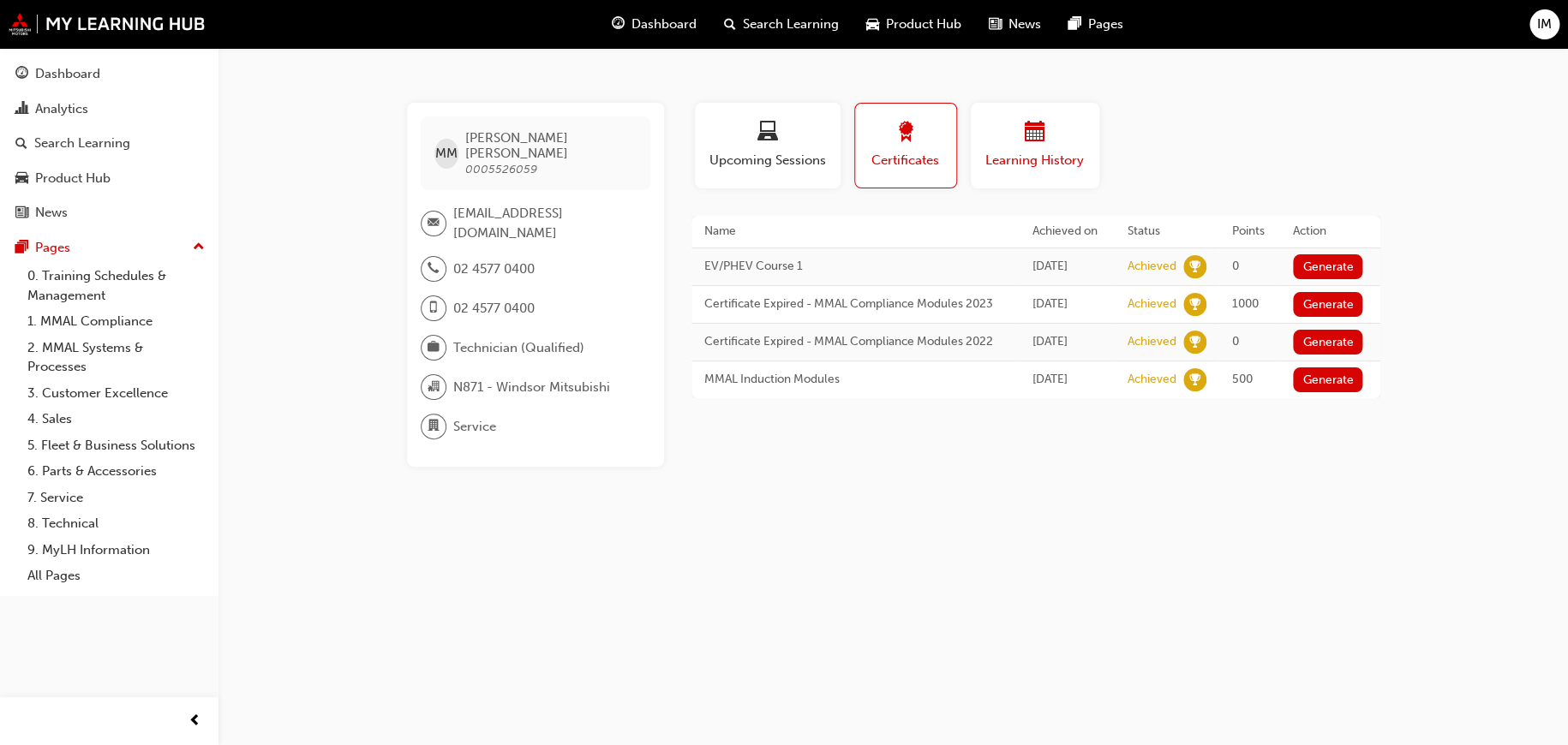
click at [1033, 161] on span "Learning History" at bounding box center [1035, 160] width 103 height 20
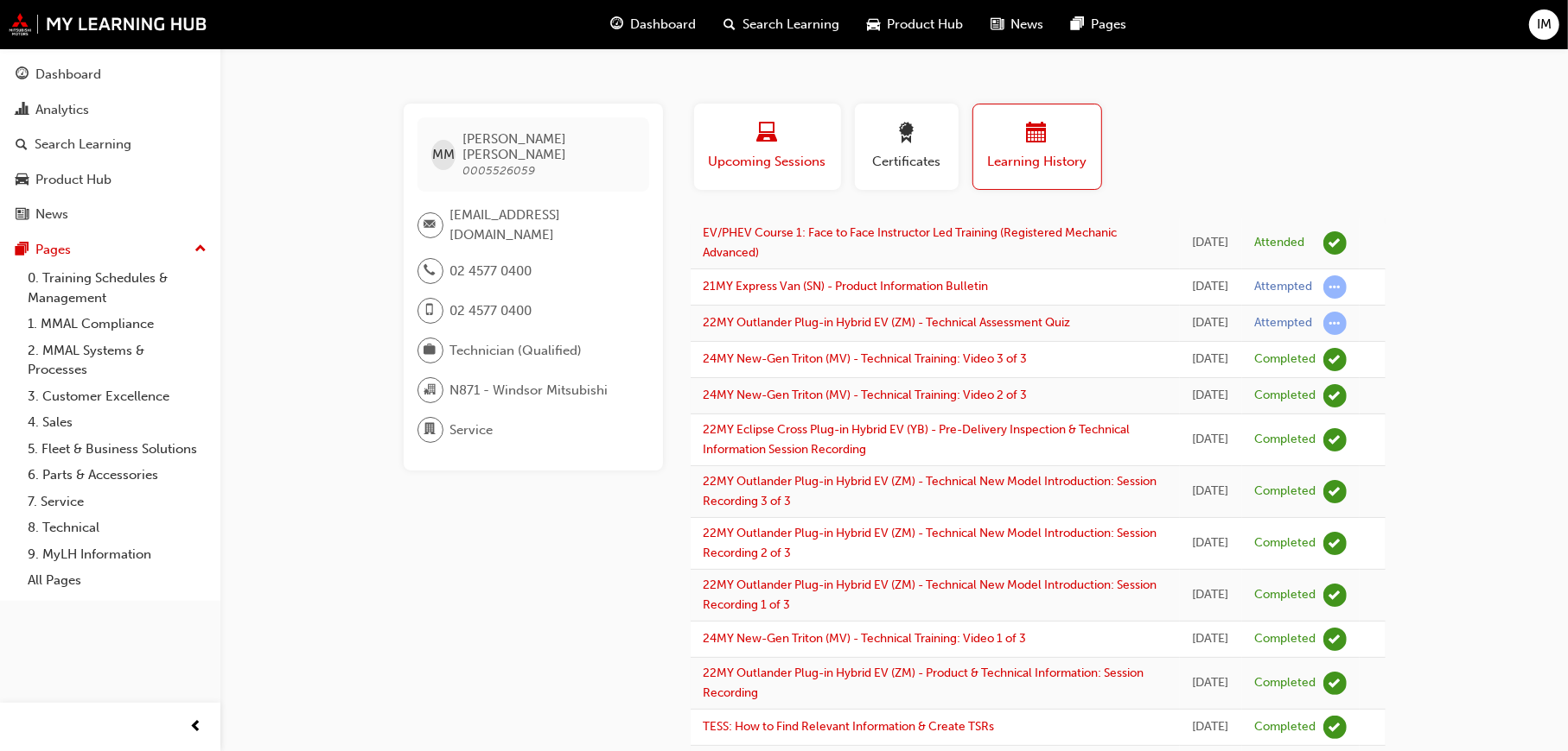
click at [773, 125] on span "laptop-icon" at bounding box center [767, 134] width 21 height 23
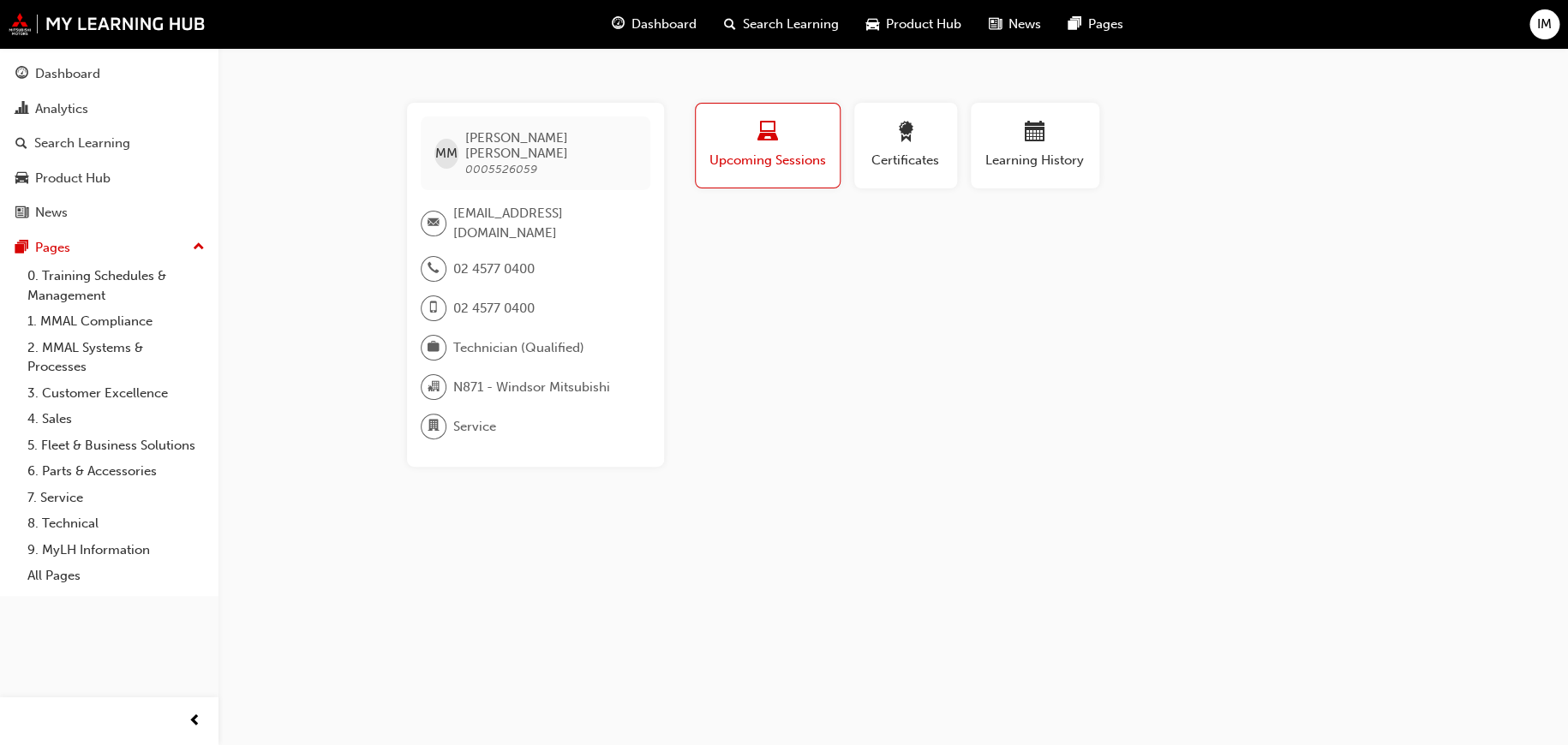
drag, startPoint x: 75, startPoint y: 272, endPoint x: 219, endPoint y: 163, distance: 180.6
click at [75, 272] on link "0. Training Schedules & Management" at bounding box center [116, 285] width 191 height 46
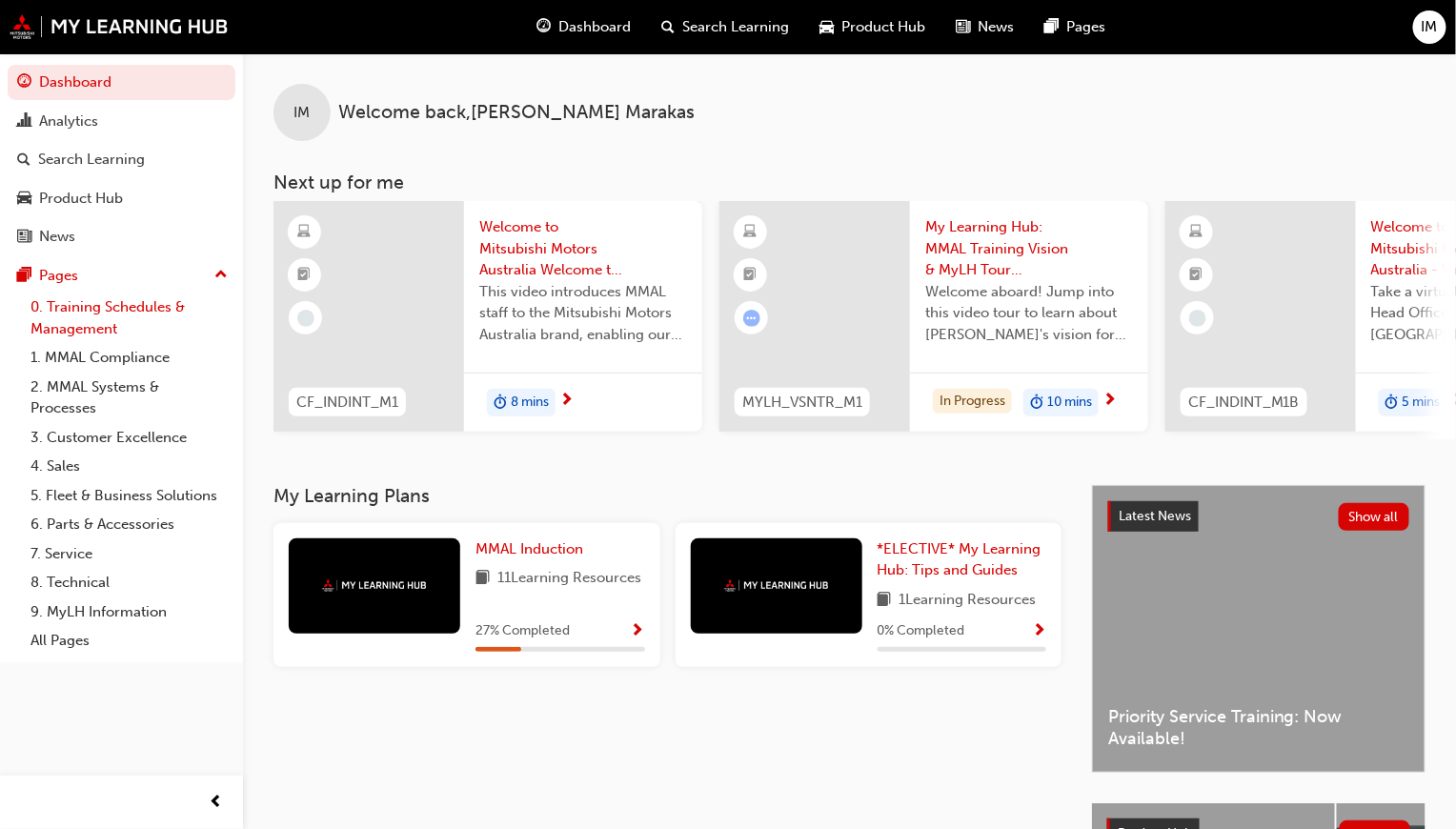
click at [78, 295] on link "0. Training Schedules & Management" at bounding box center [129, 317] width 212 height 51
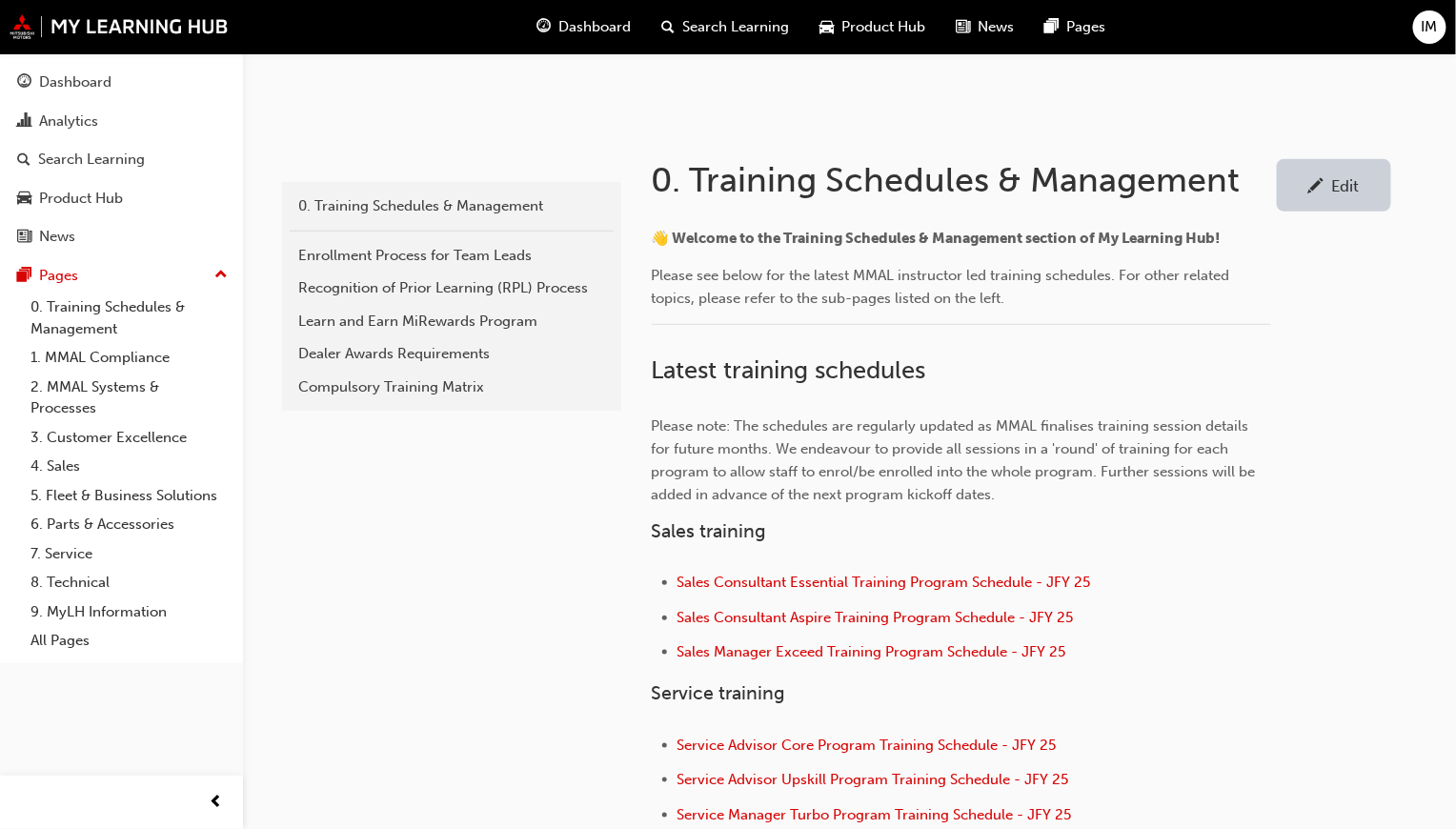
scroll to position [763, 0]
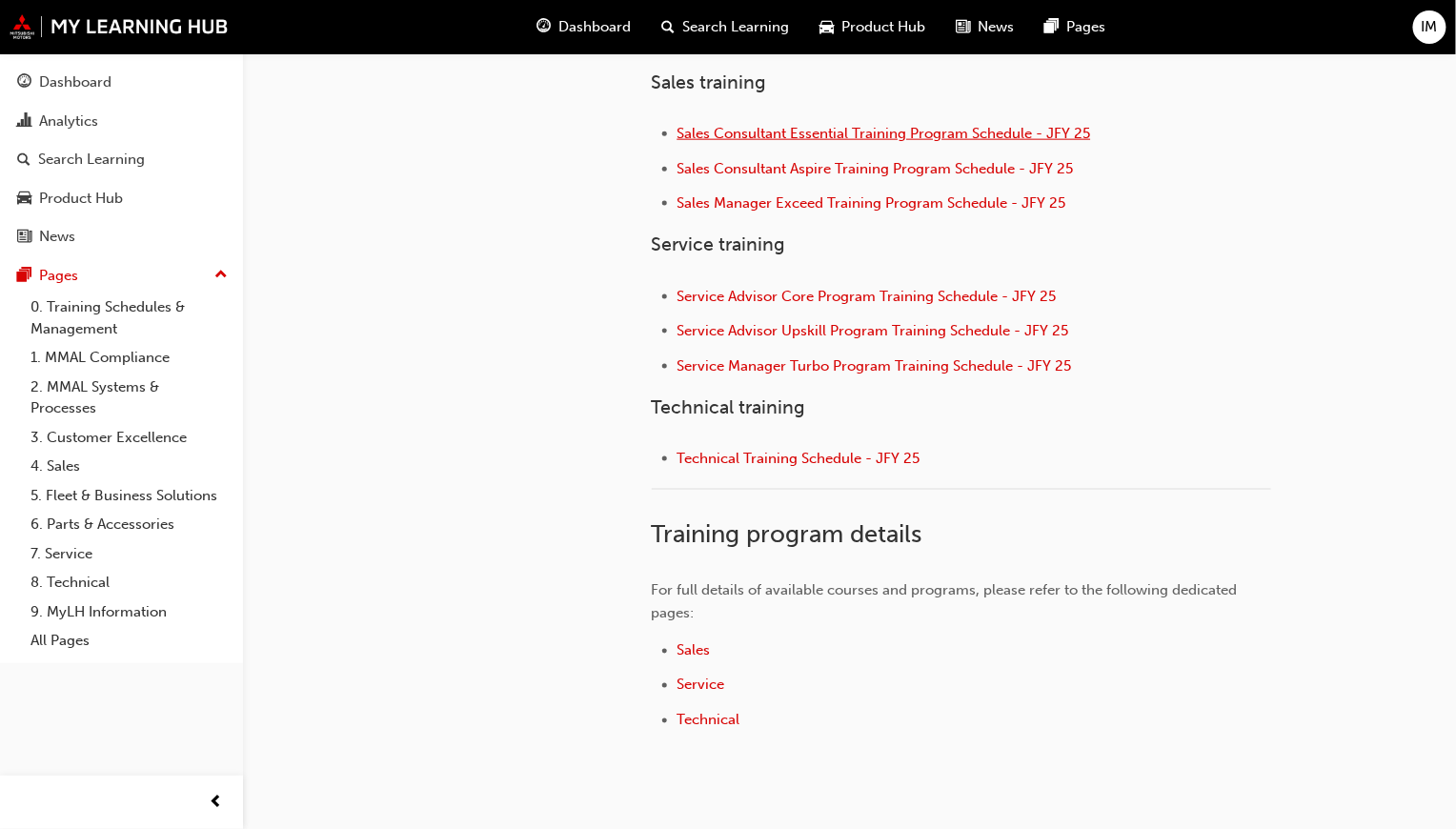
click at [808, 129] on span "Sales Consultant Essential Training Program Schedule - JFY 25" at bounding box center [884, 134] width 414 height 17
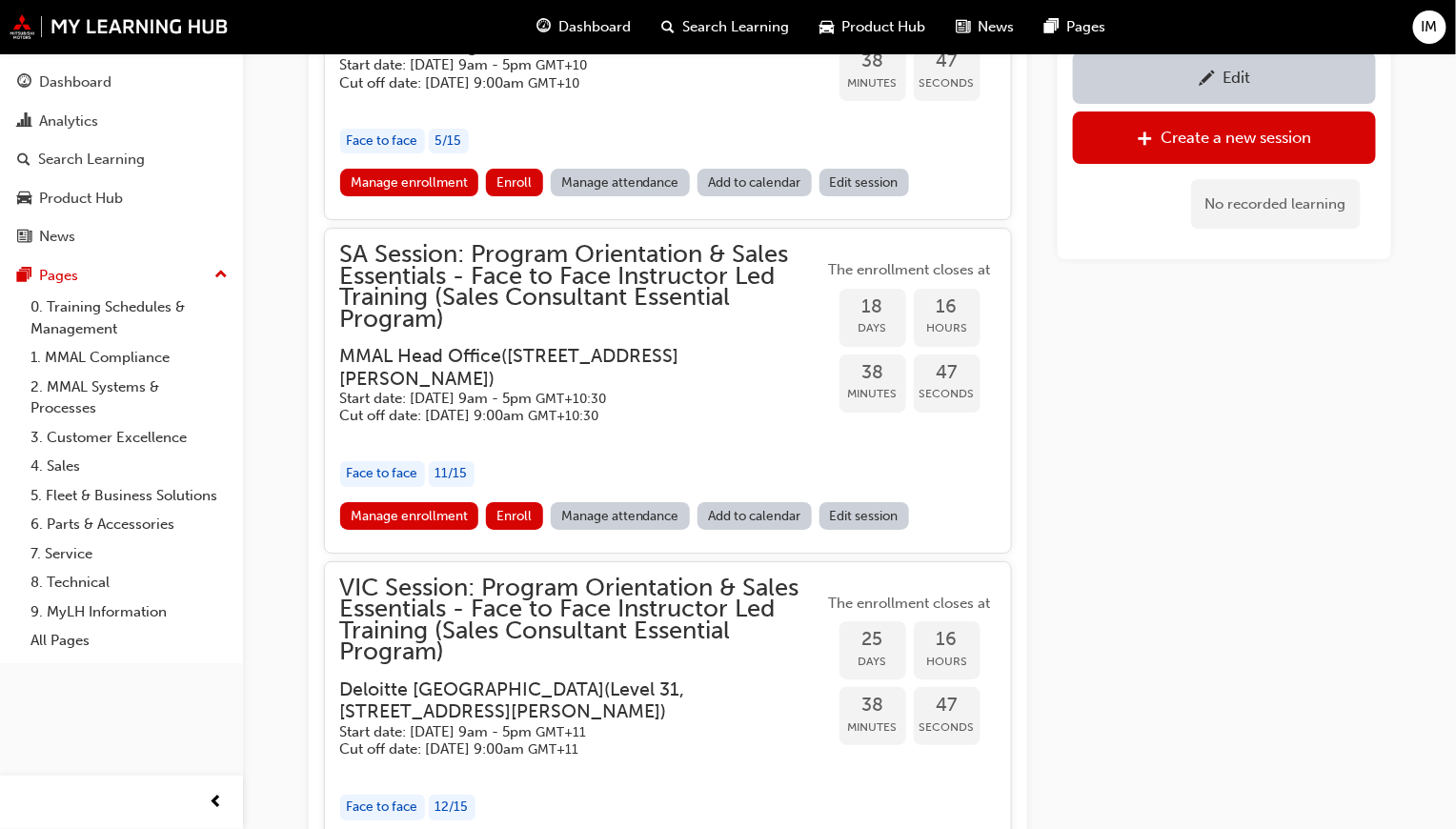
scroll to position [2663, 0]
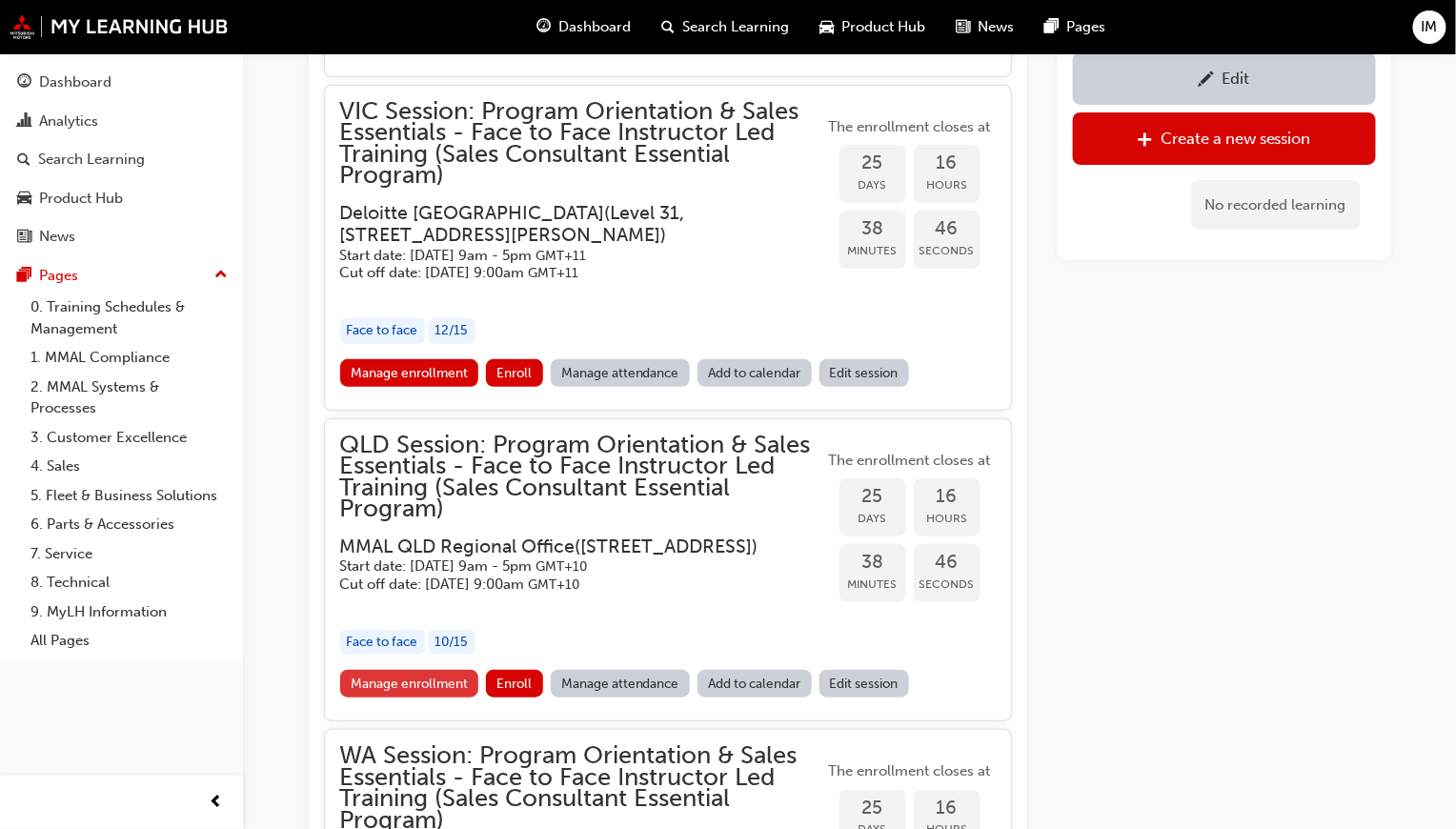
click at [467, 698] on link "Manage enrollment" at bounding box center [410, 684] width 140 height 28
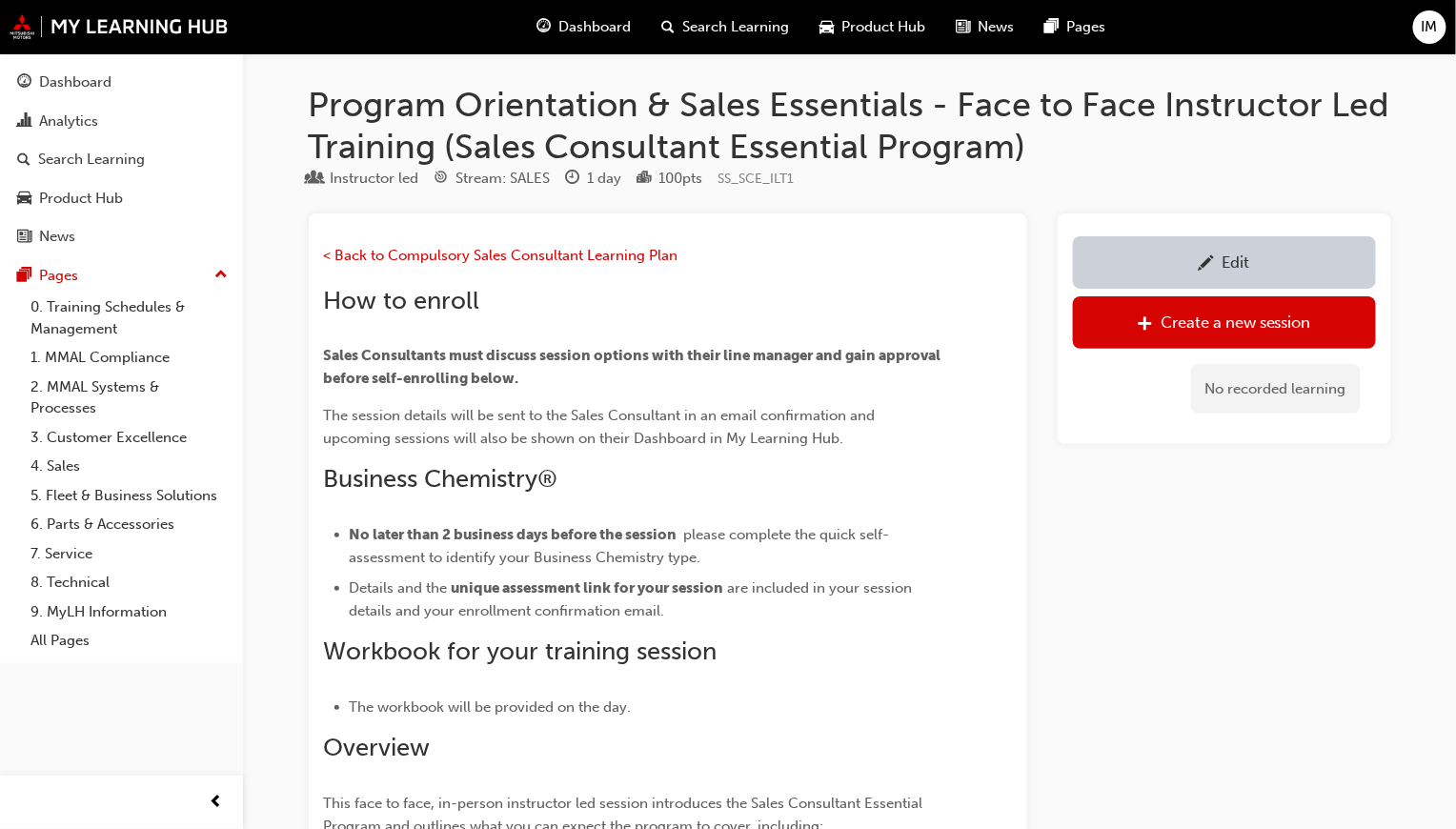
scroll to position [2663, 0]
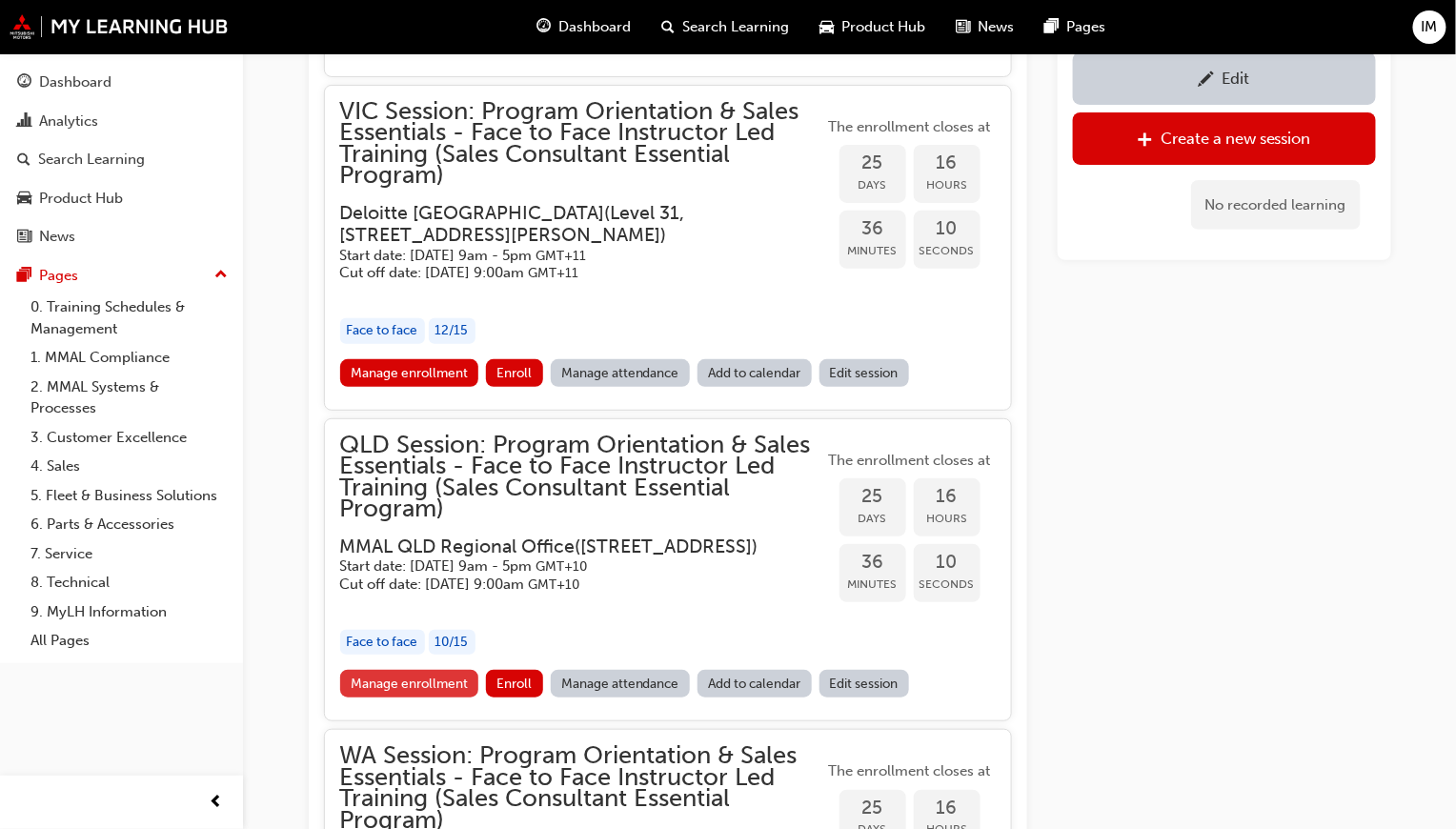
click at [445, 698] on link "Manage enrollment" at bounding box center [410, 684] width 140 height 28
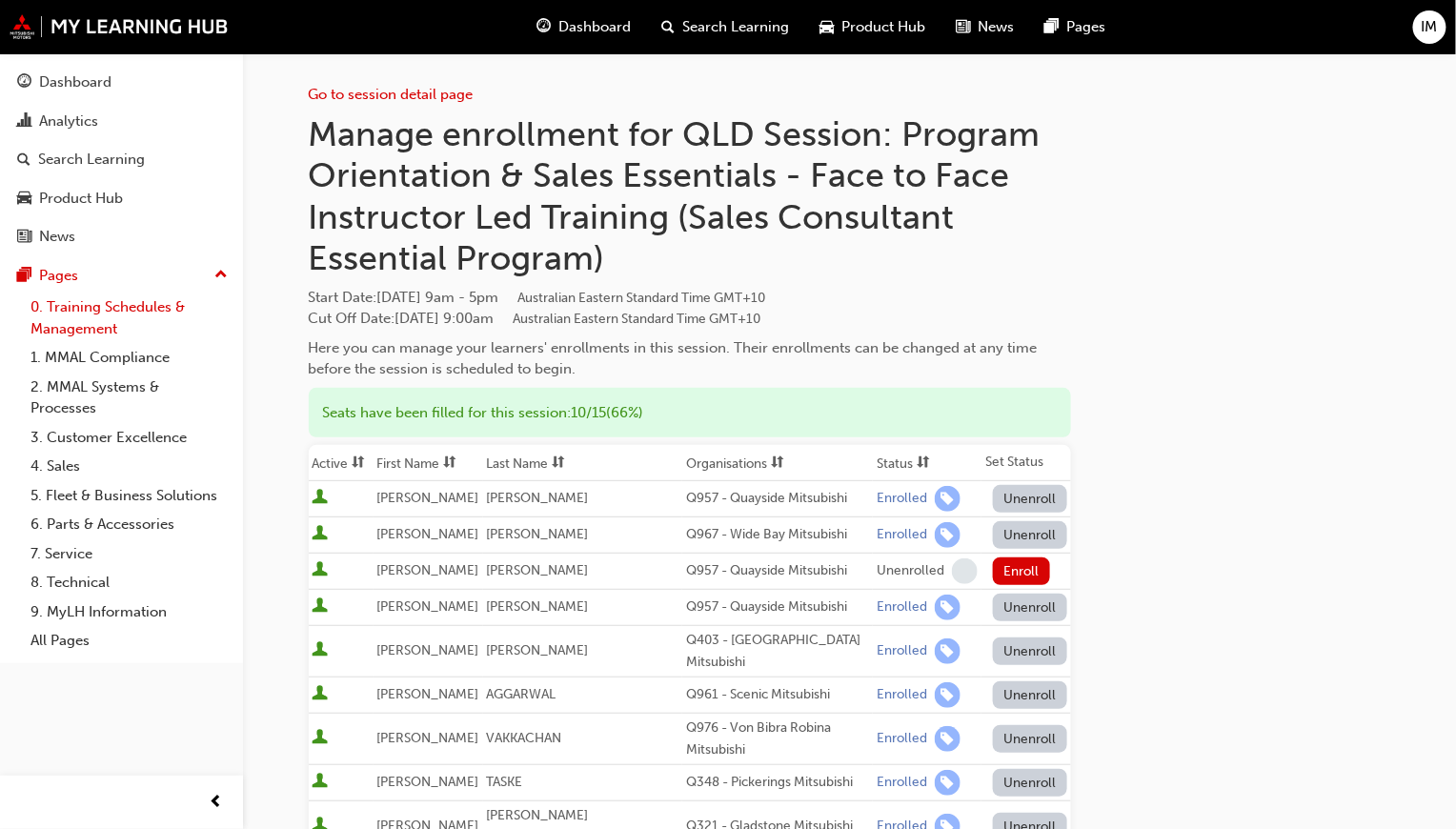
click at [127, 304] on link "0. Training Schedules & Management" at bounding box center [129, 317] width 212 height 51
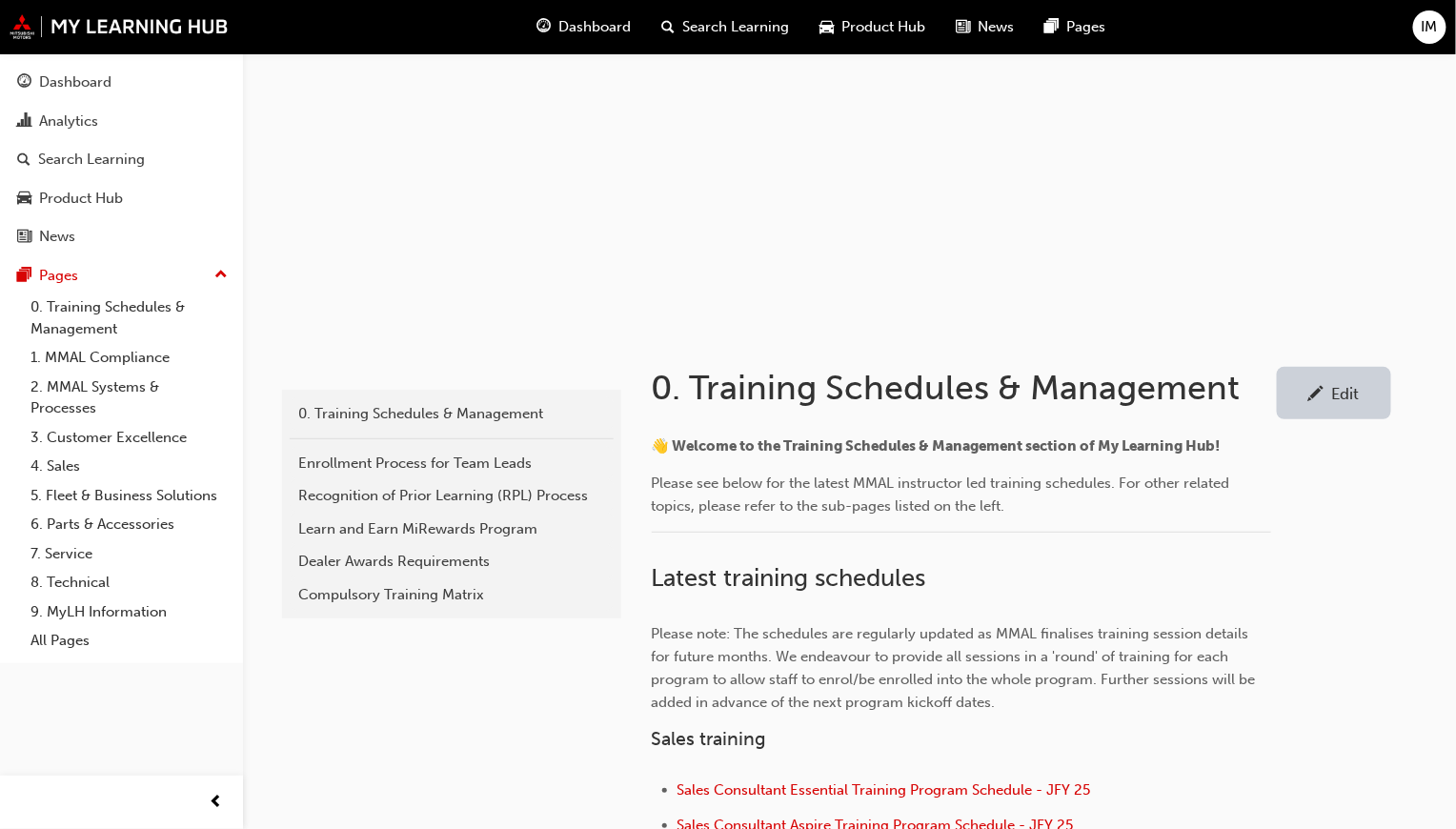
scroll to position [477, 0]
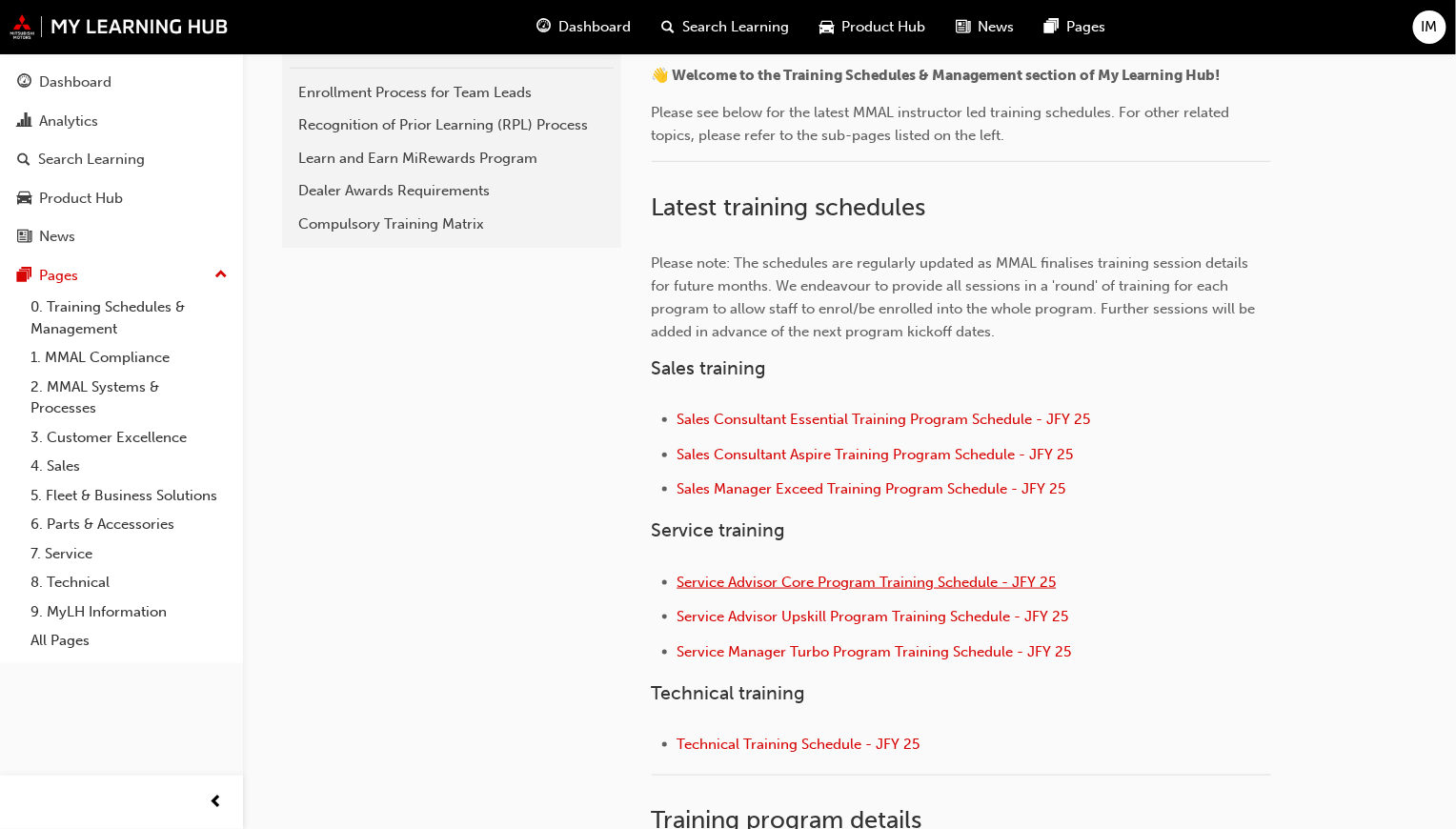
click at [807, 581] on span "Service Advisor Core Program Training Schedule - JFY 25" at bounding box center [867, 582] width 380 height 17
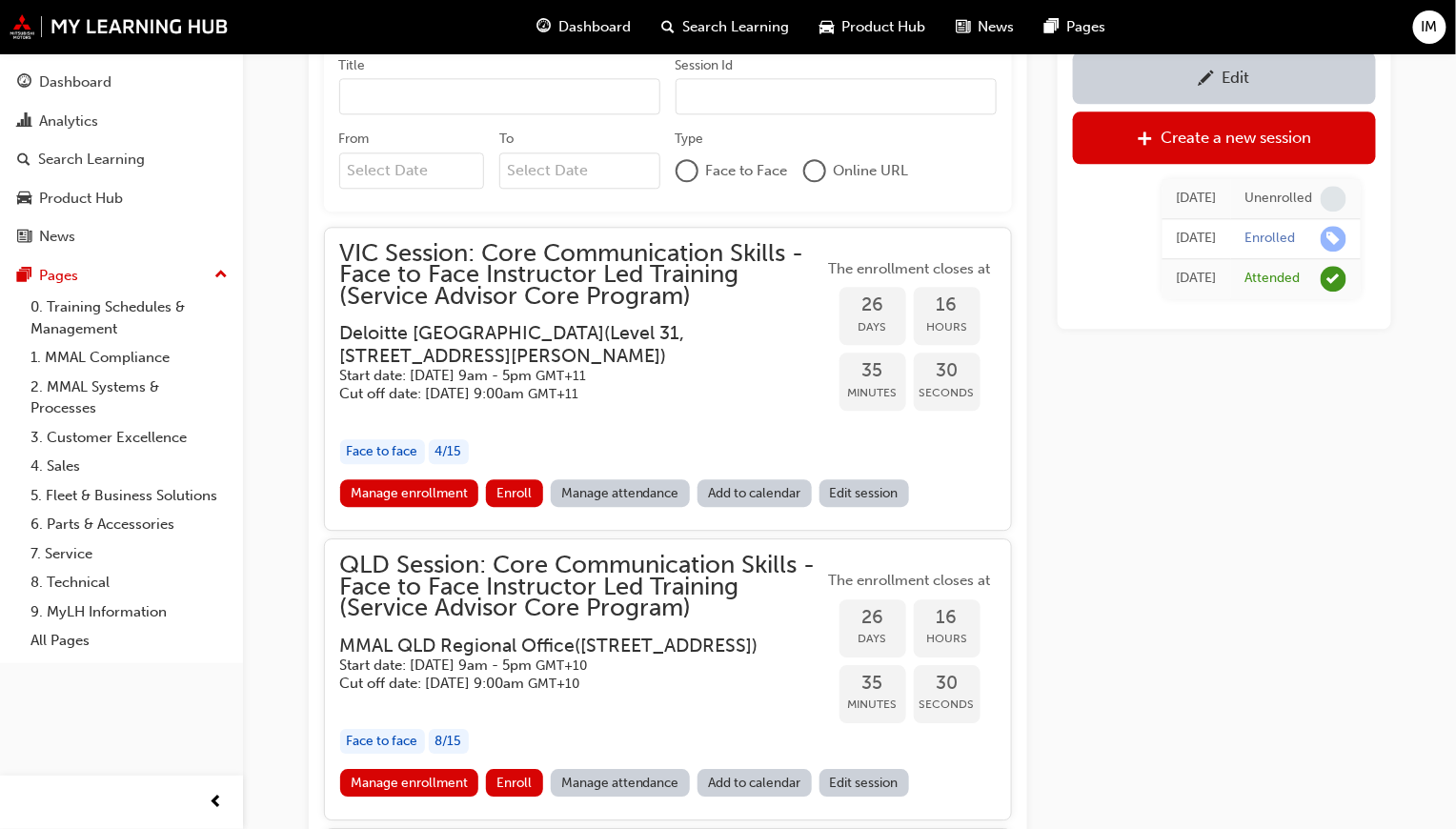
scroll to position [1723, 0]
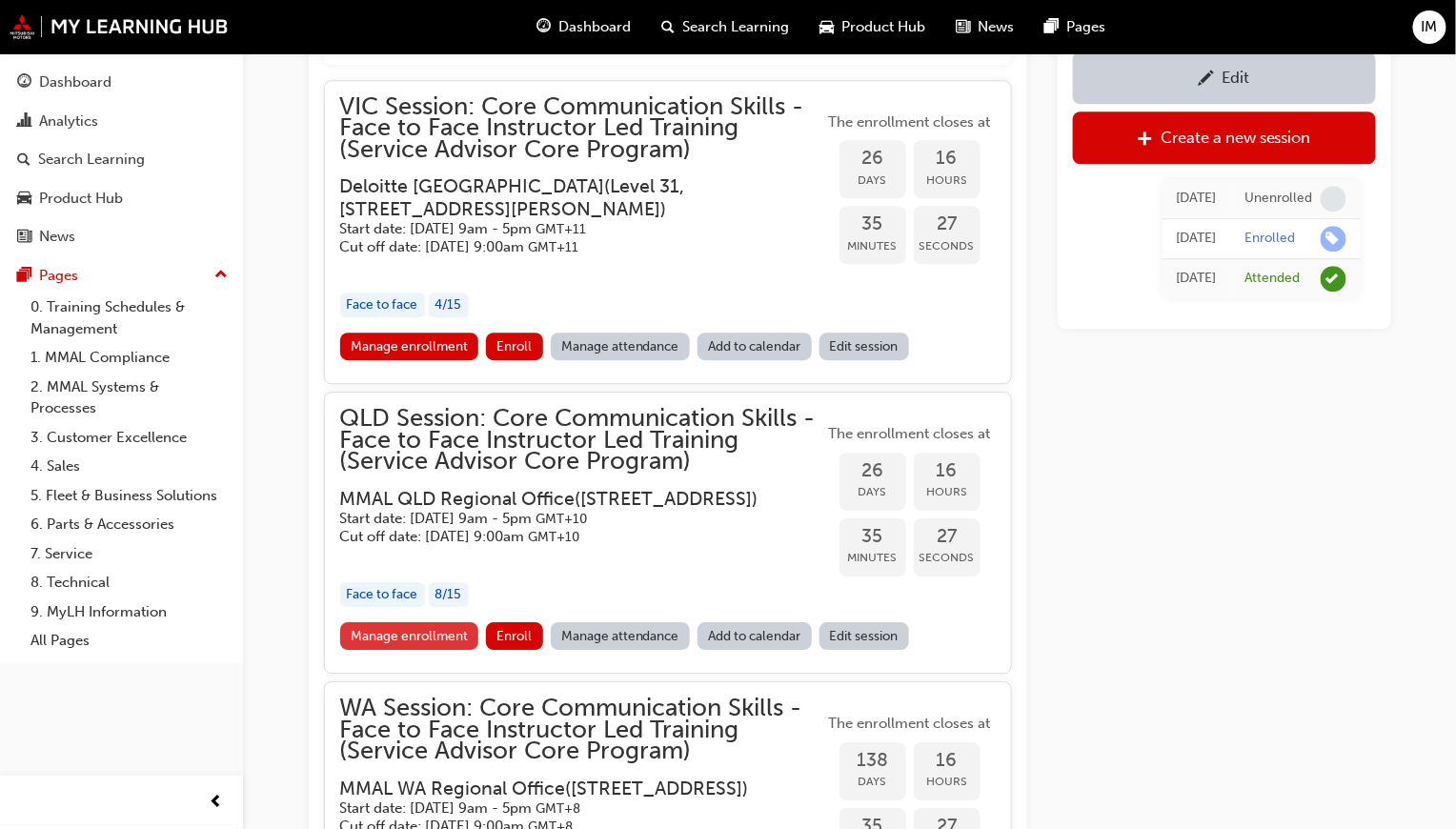
click at [424, 650] on link "Manage enrollment" at bounding box center [410, 636] width 140 height 28
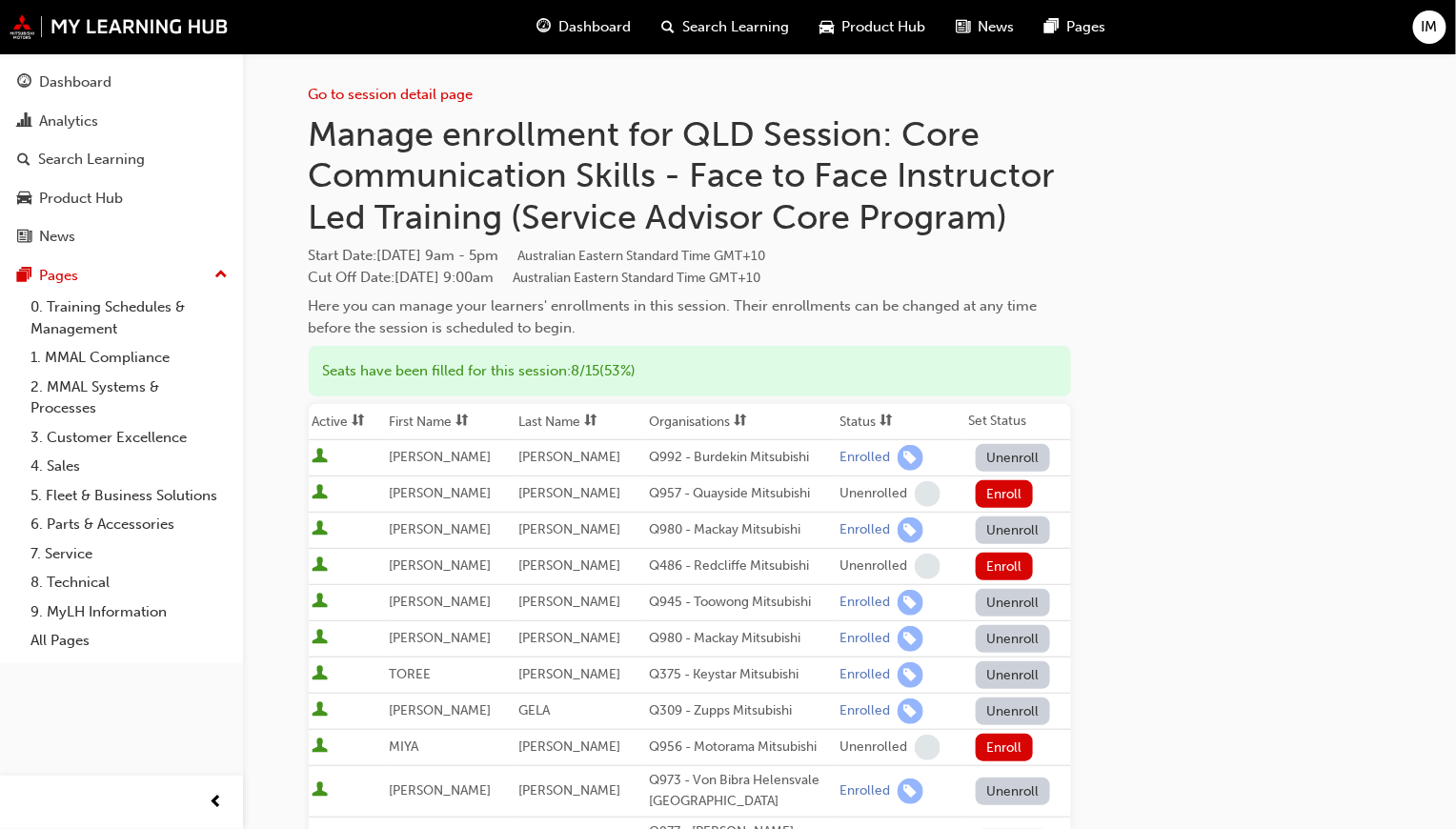
scroll to position [96, 0]
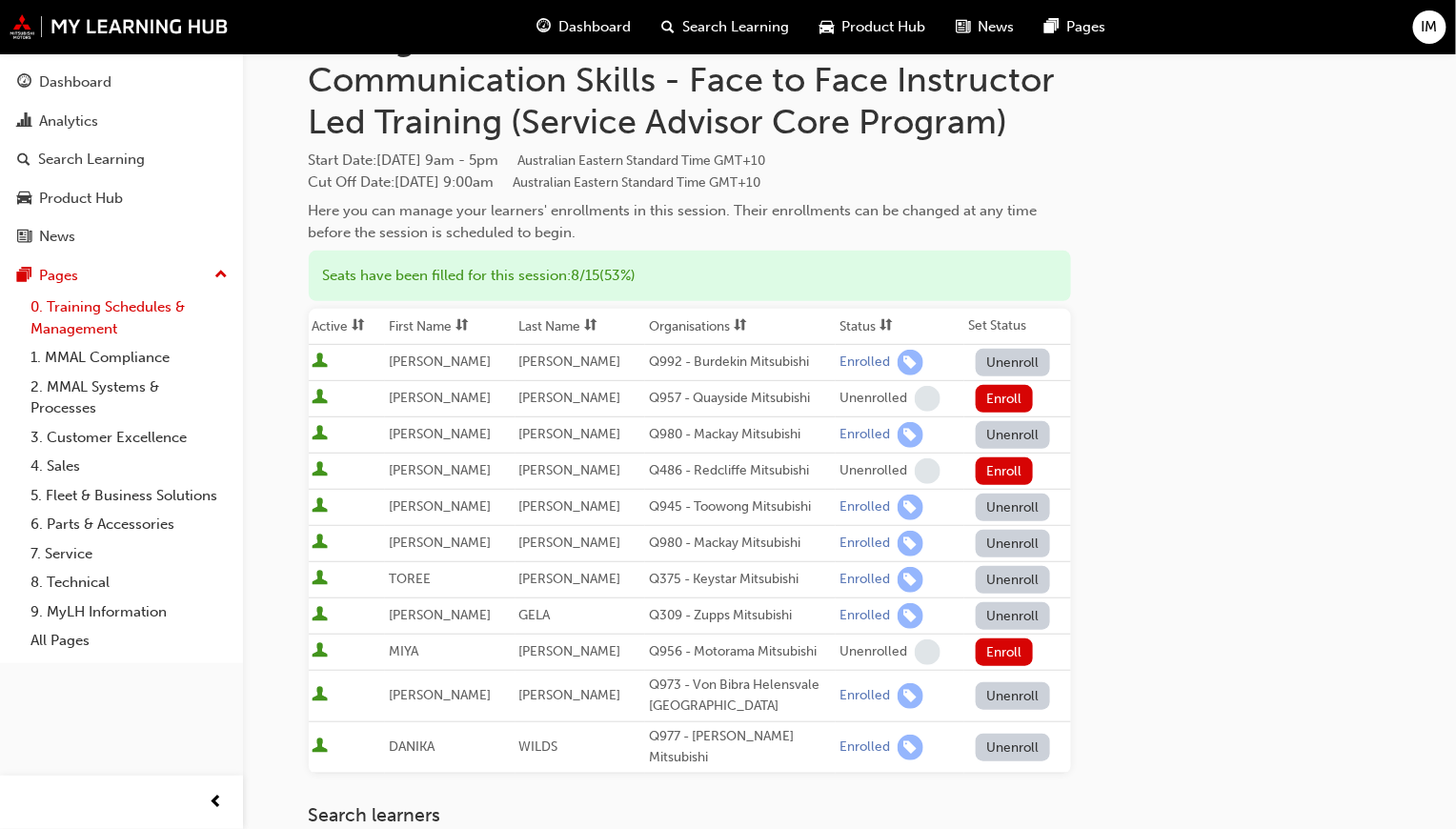
click at [109, 303] on link "0. Training Schedules & Management" at bounding box center [129, 317] width 212 height 51
